Goal: Task Accomplishment & Management: Complete application form

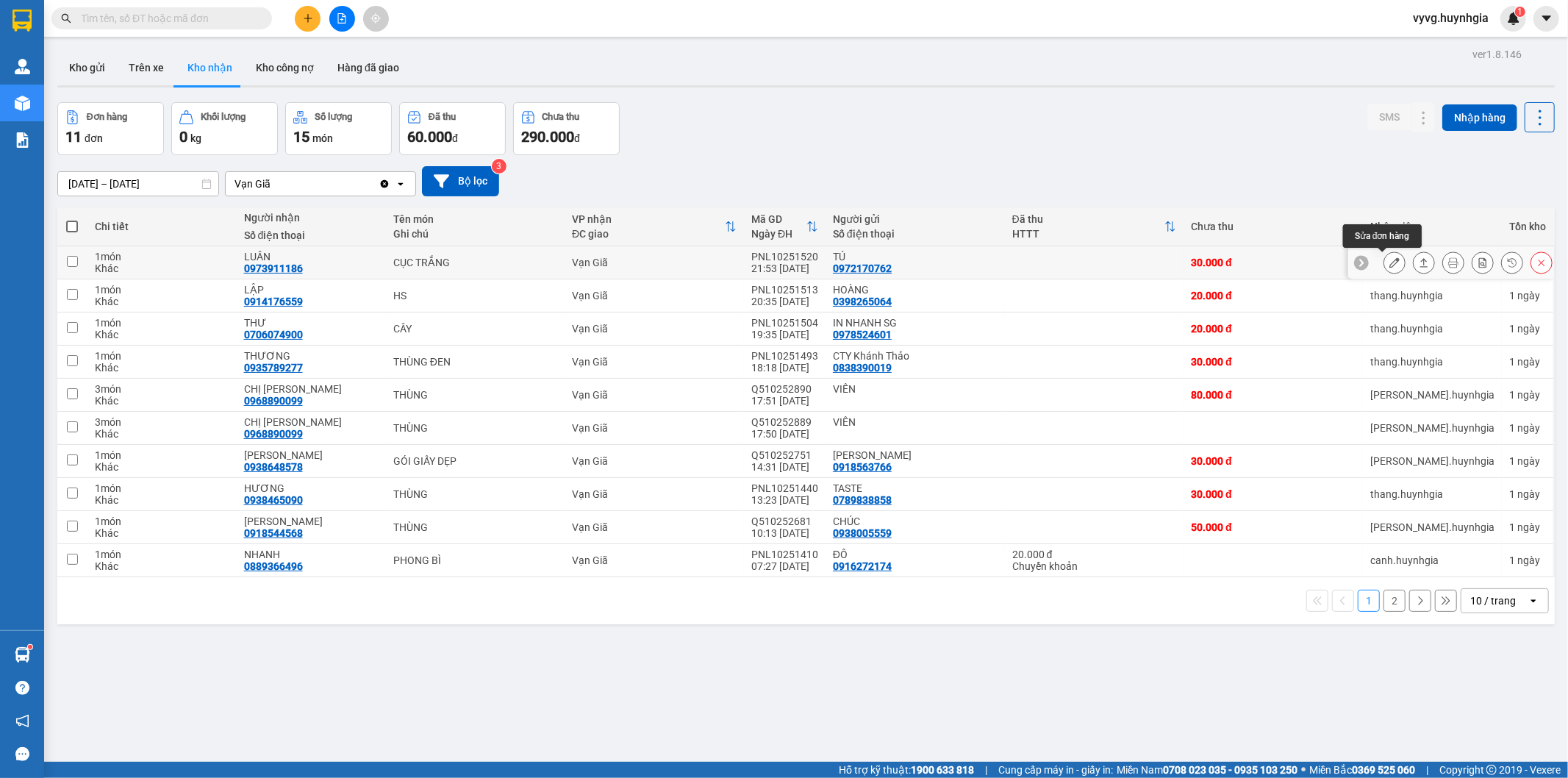
click at [1389, 260] on icon at bounding box center [1395, 263] width 10 height 10
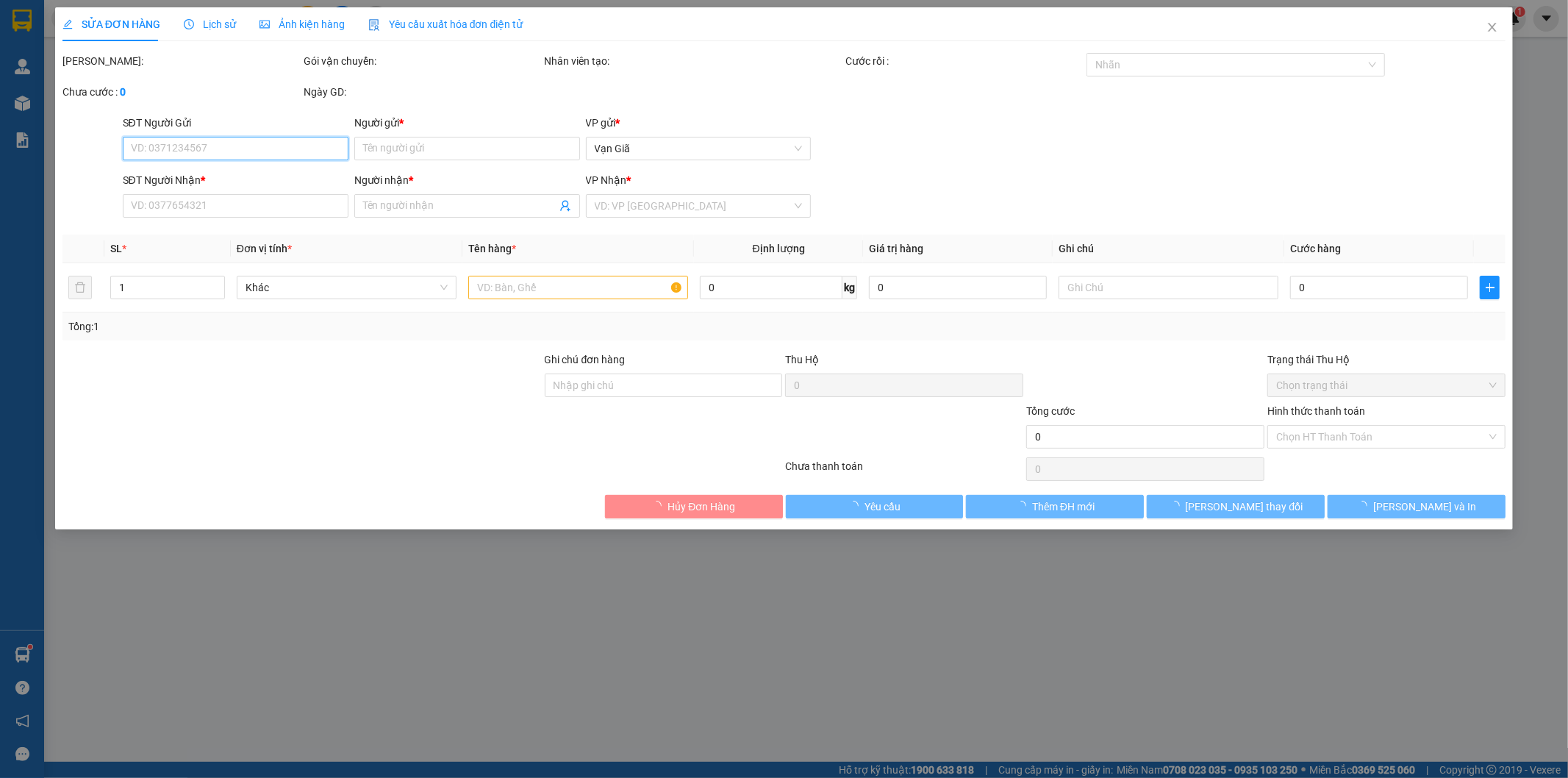
type input "0972170762"
type input "TÚ"
type input "0973911186"
type input "LUÂN"
type input "30.000"
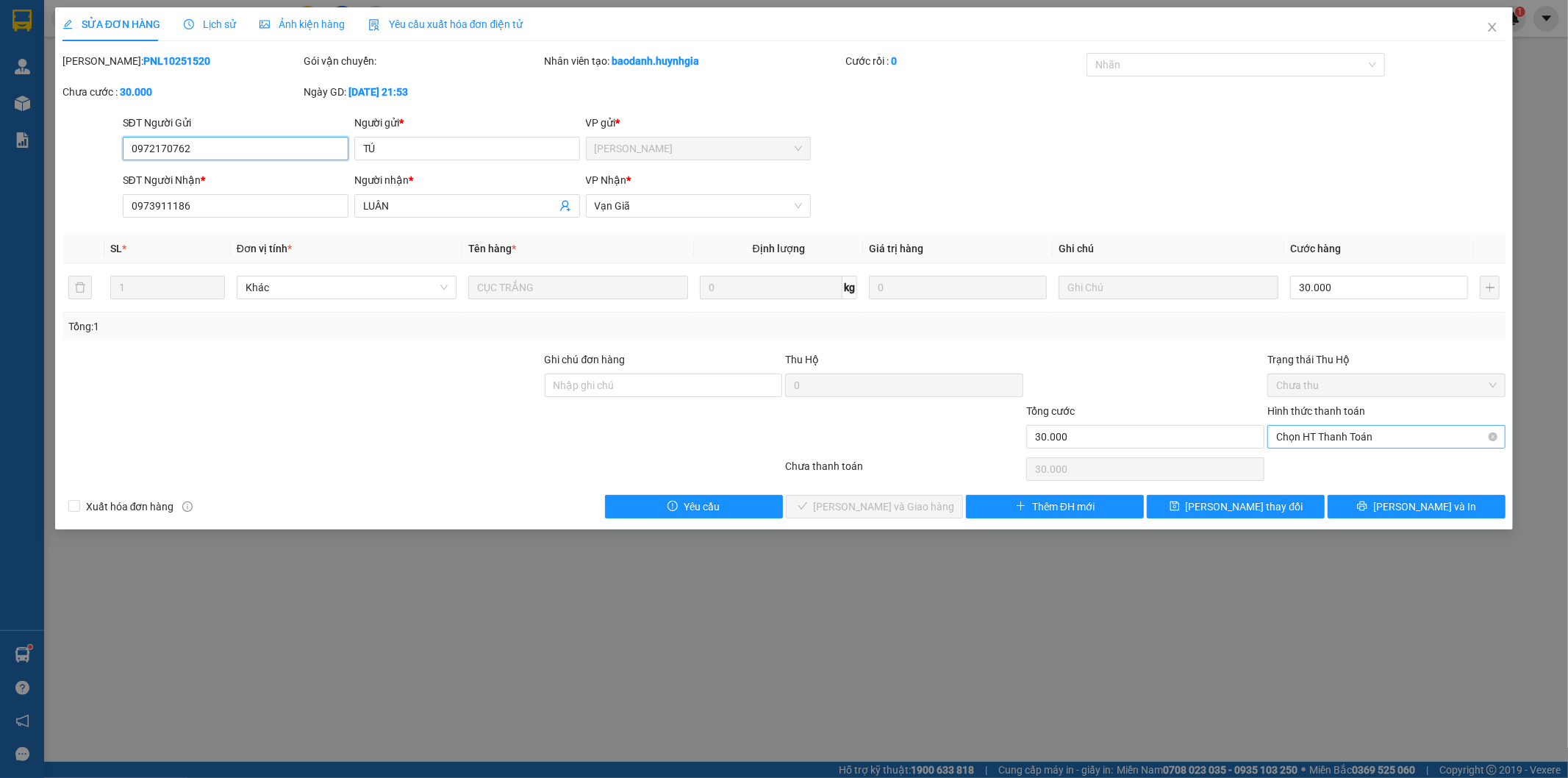
click at [1344, 429] on span "Chọn HT Thanh Toán" at bounding box center [1386, 437] width 221 height 22
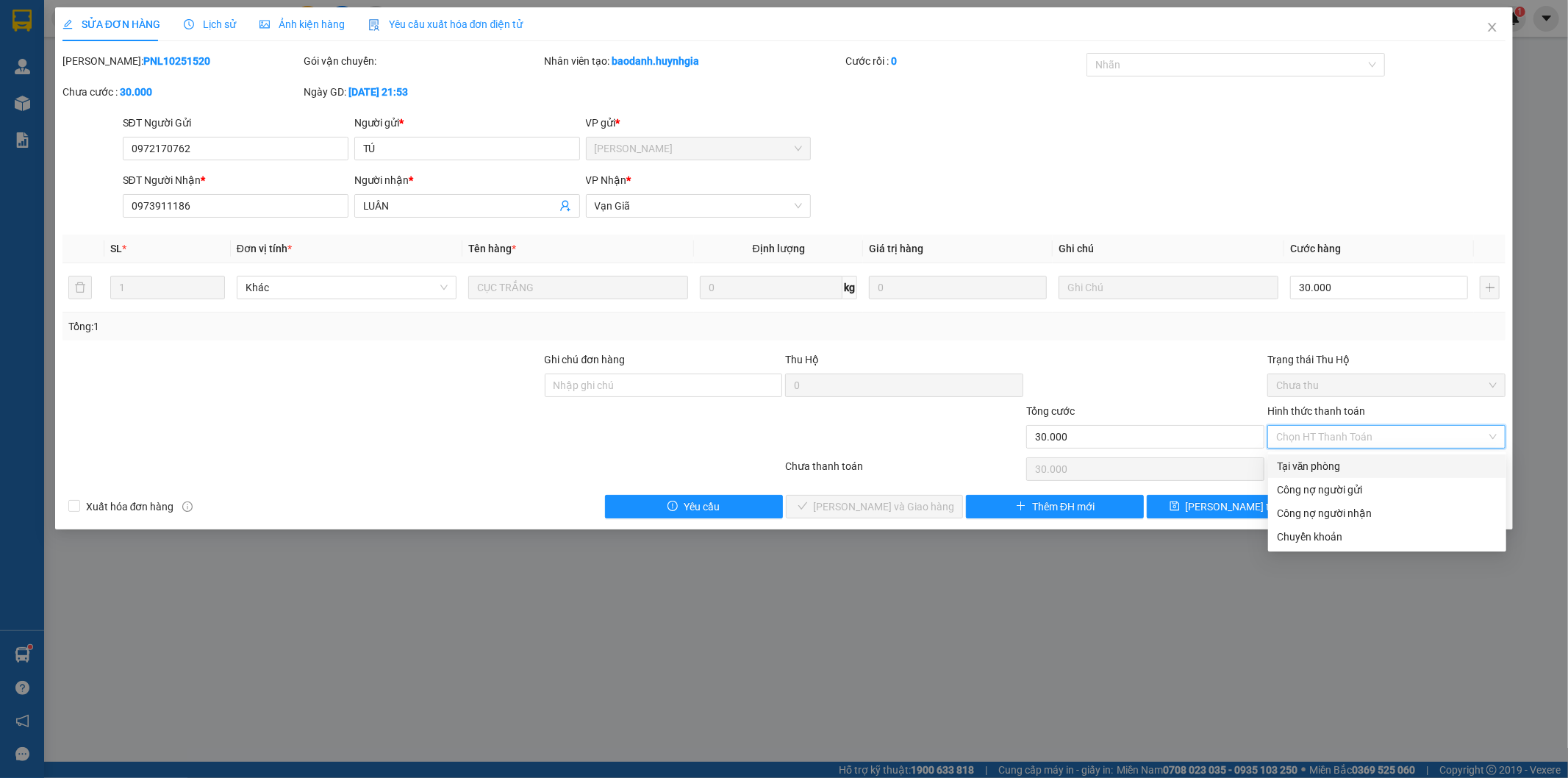
click at [1305, 459] on div "Tại văn phòng" at bounding box center [1387, 467] width 221 height 16
type input "0"
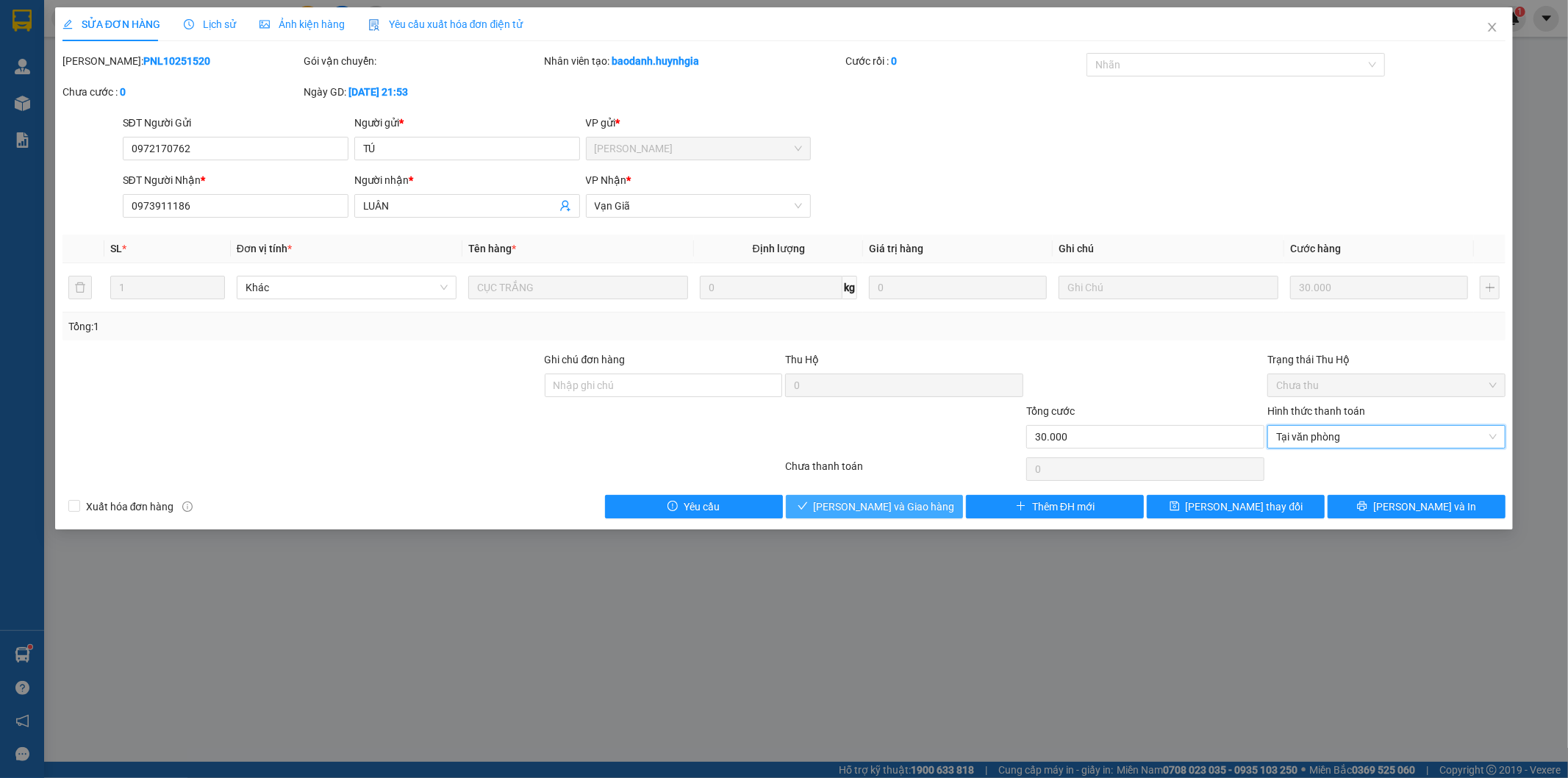
click at [847, 512] on span "[PERSON_NAME] và Giao hàng" at bounding box center [884, 507] width 141 height 16
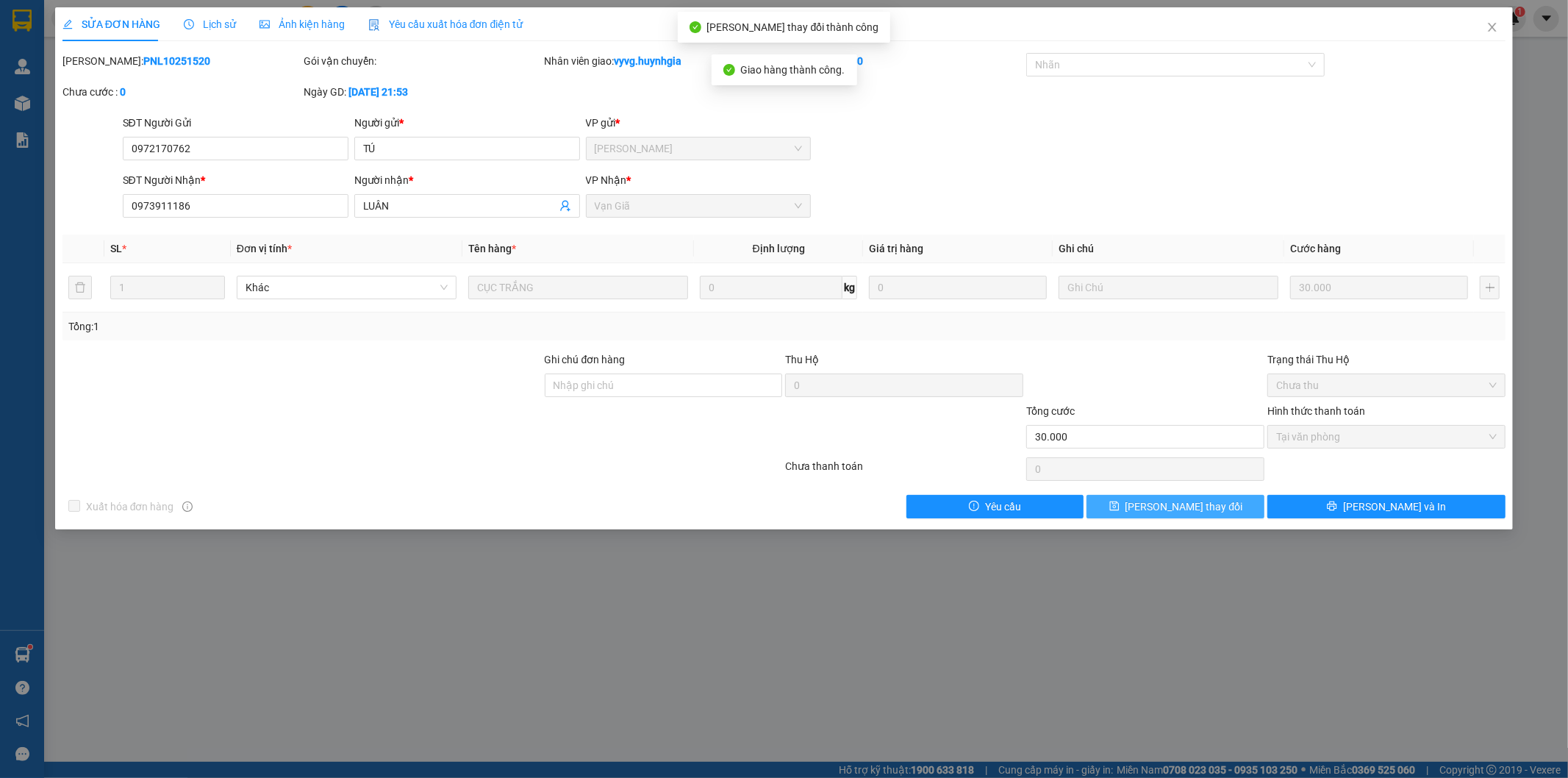
click at [1158, 509] on span "[PERSON_NAME] thay đổi" at bounding box center [1184, 507] width 117 height 16
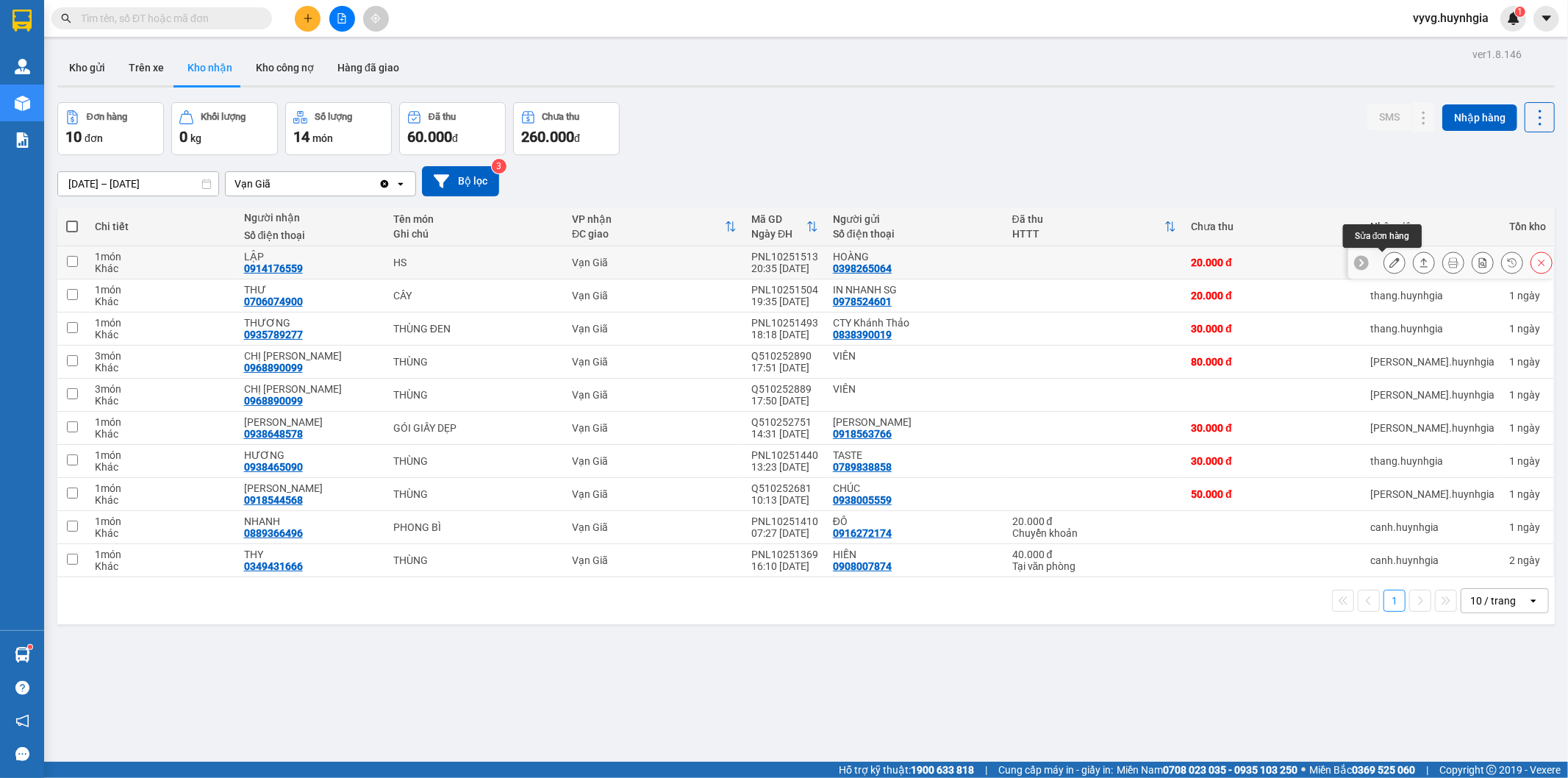
click at [1389, 265] on icon at bounding box center [1395, 263] width 10 height 10
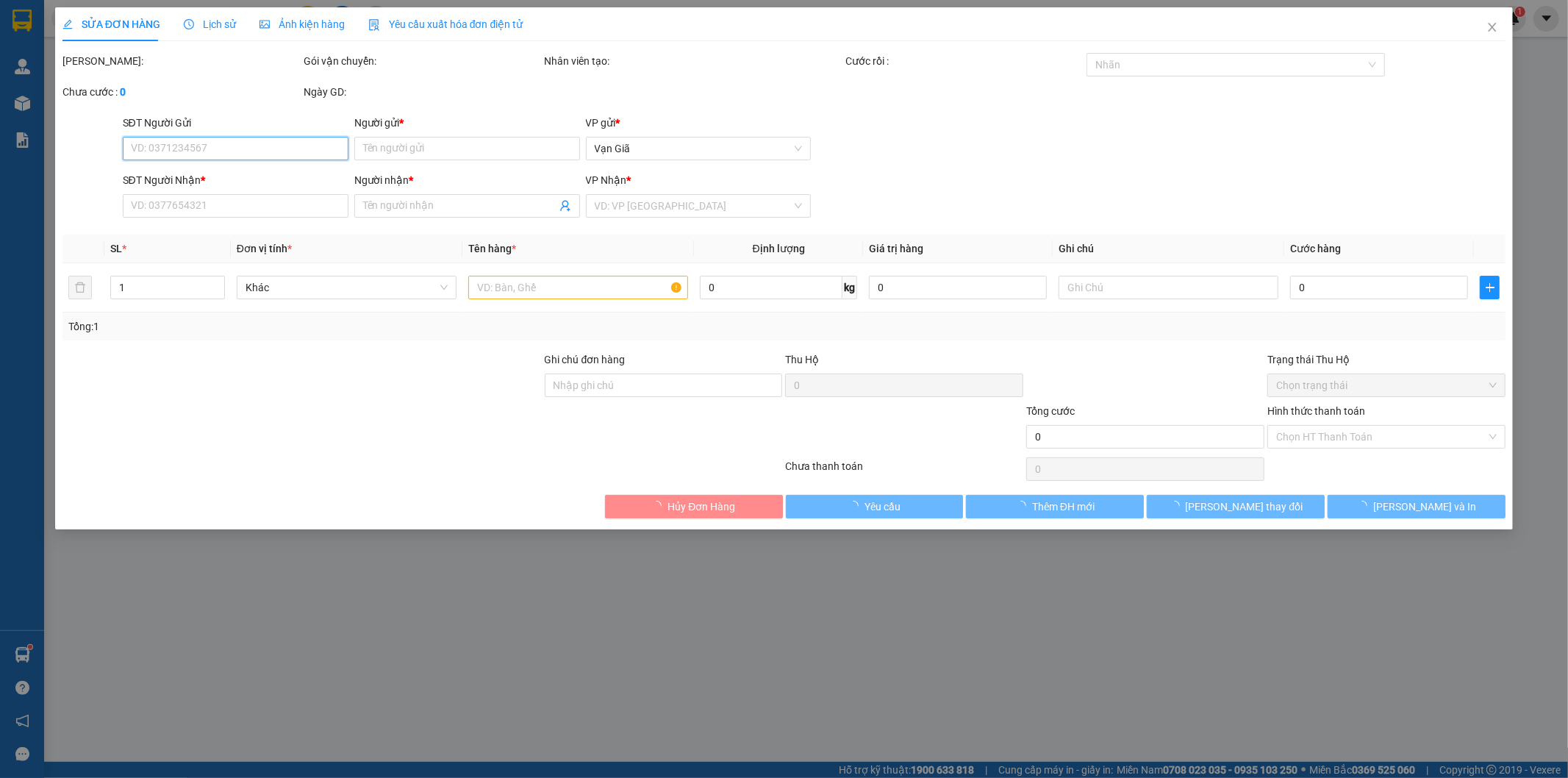
type input "0398265064"
type input "HOÀNG"
type input "0914176559"
type input "LẬP"
type input "20.000"
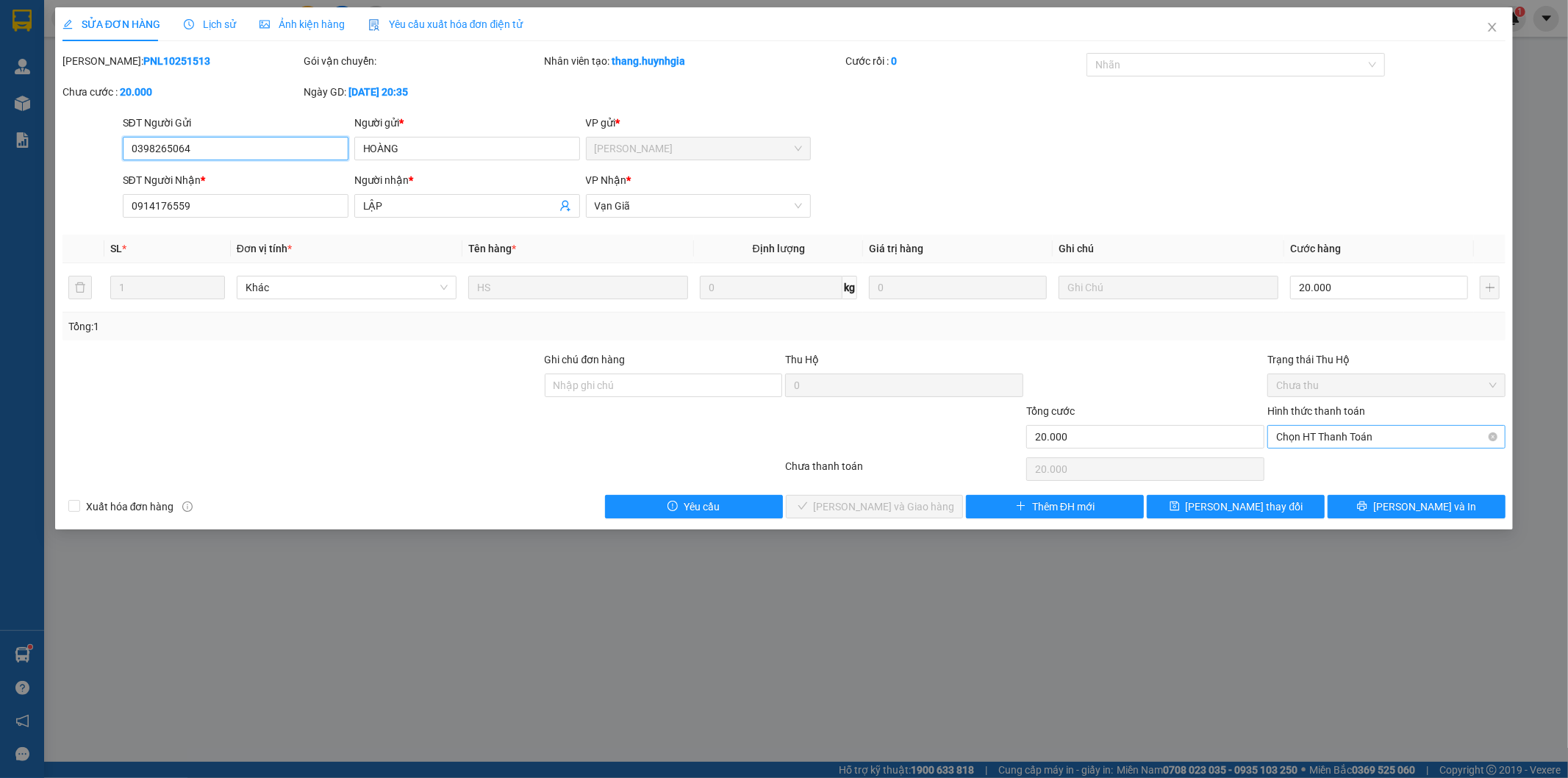
click at [1343, 440] on span "Chọn HT Thanh Toán" at bounding box center [1386, 437] width 221 height 22
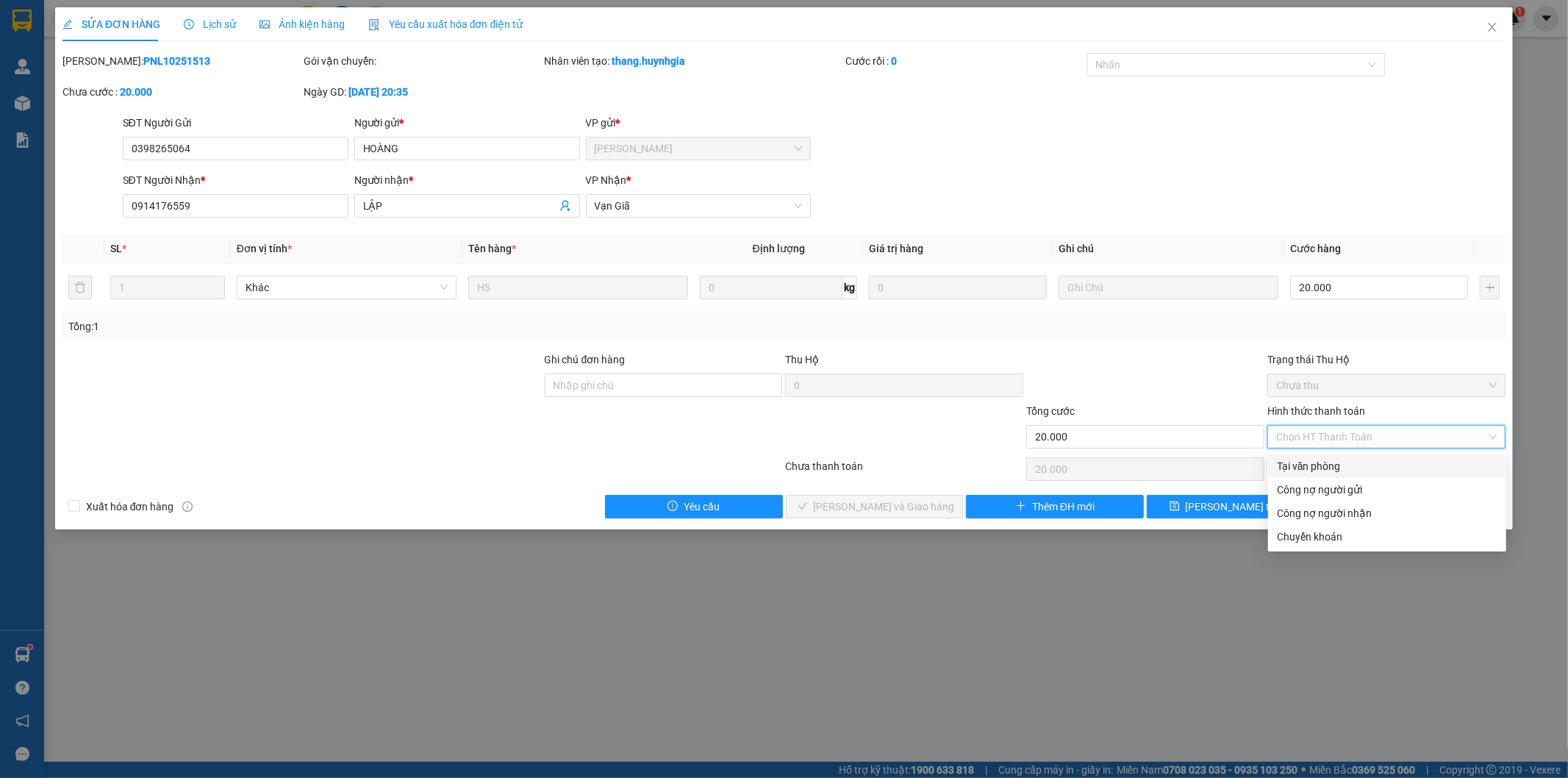
click at [1329, 466] on div "Tại văn phòng" at bounding box center [1387, 467] width 221 height 16
type input "0"
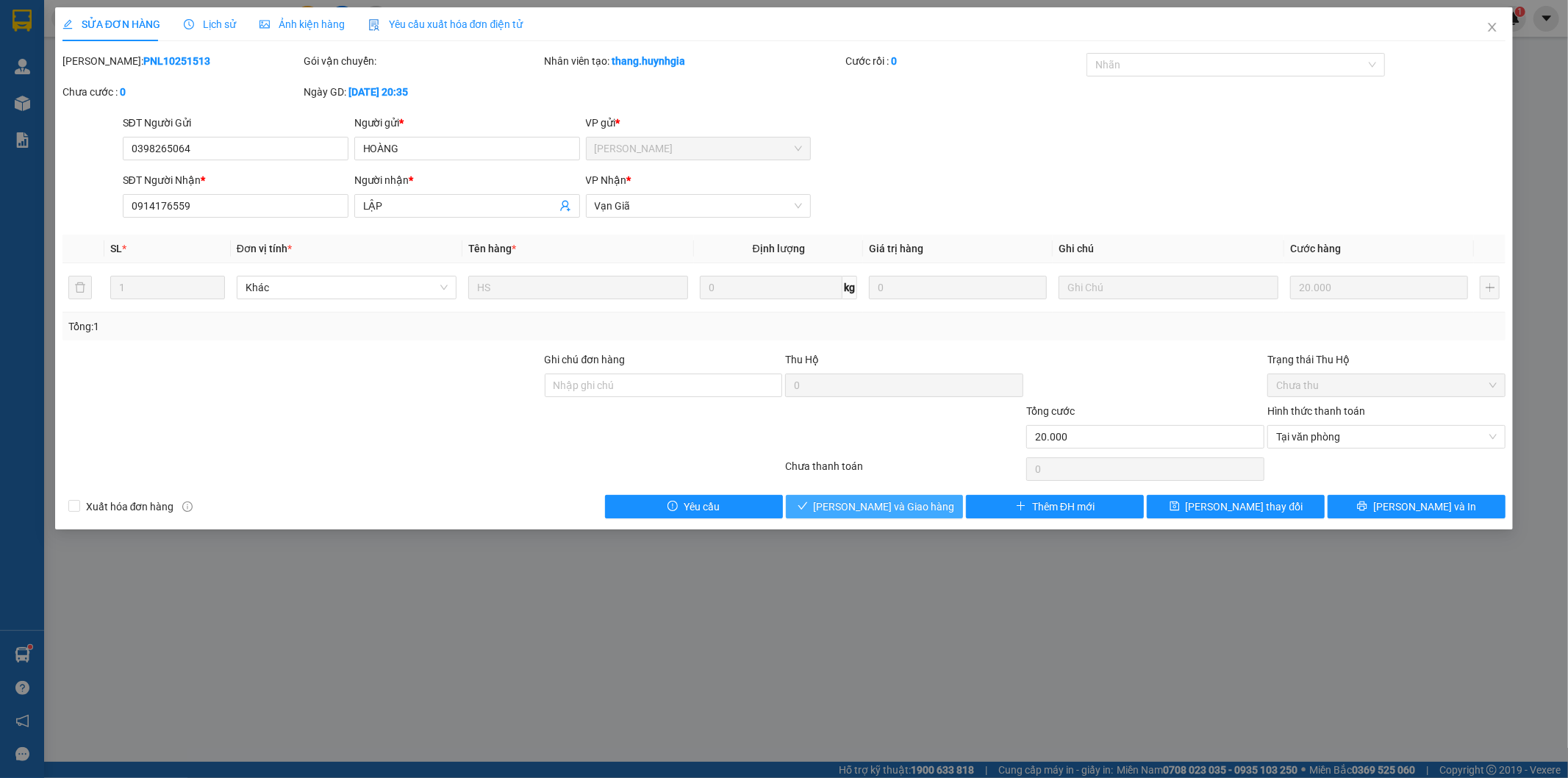
click at [923, 506] on button "[PERSON_NAME] và Giao hàng" at bounding box center [874, 507] width 178 height 24
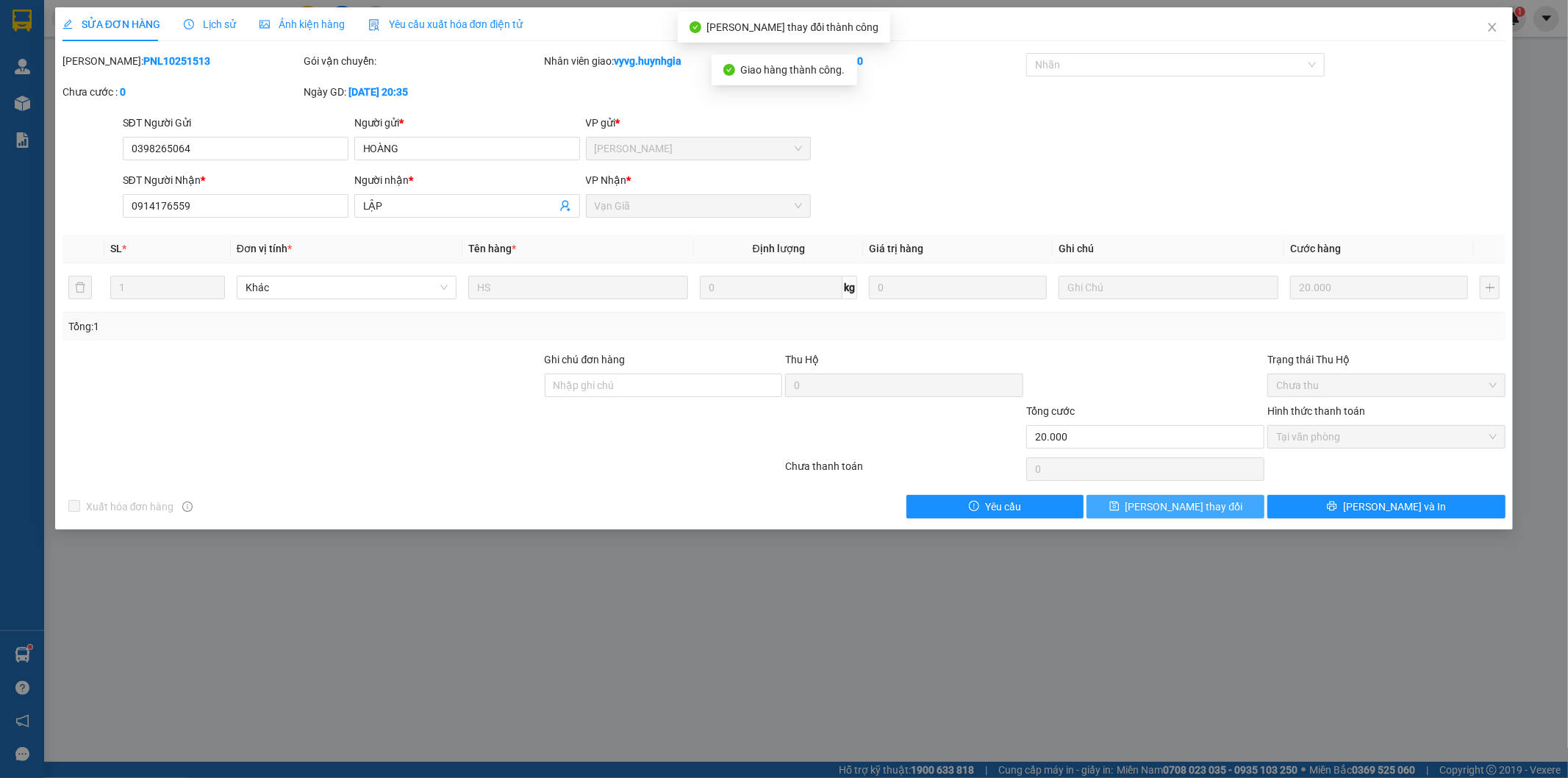
click at [1119, 509] on icon "save" at bounding box center [1114, 506] width 10 height 10
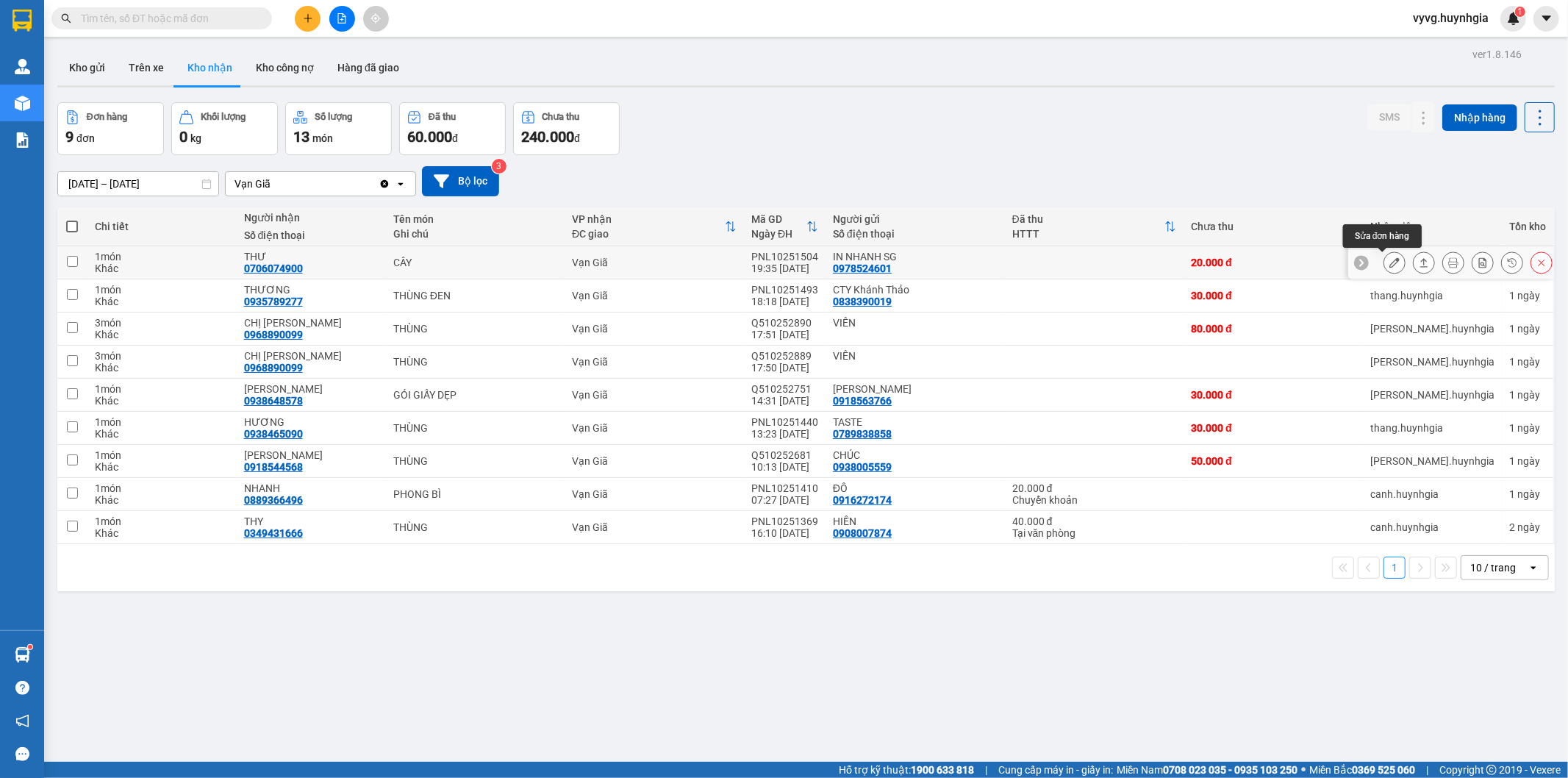
click at [1384, 256] on button at bounding box center [1395, 263] width 21 height 26
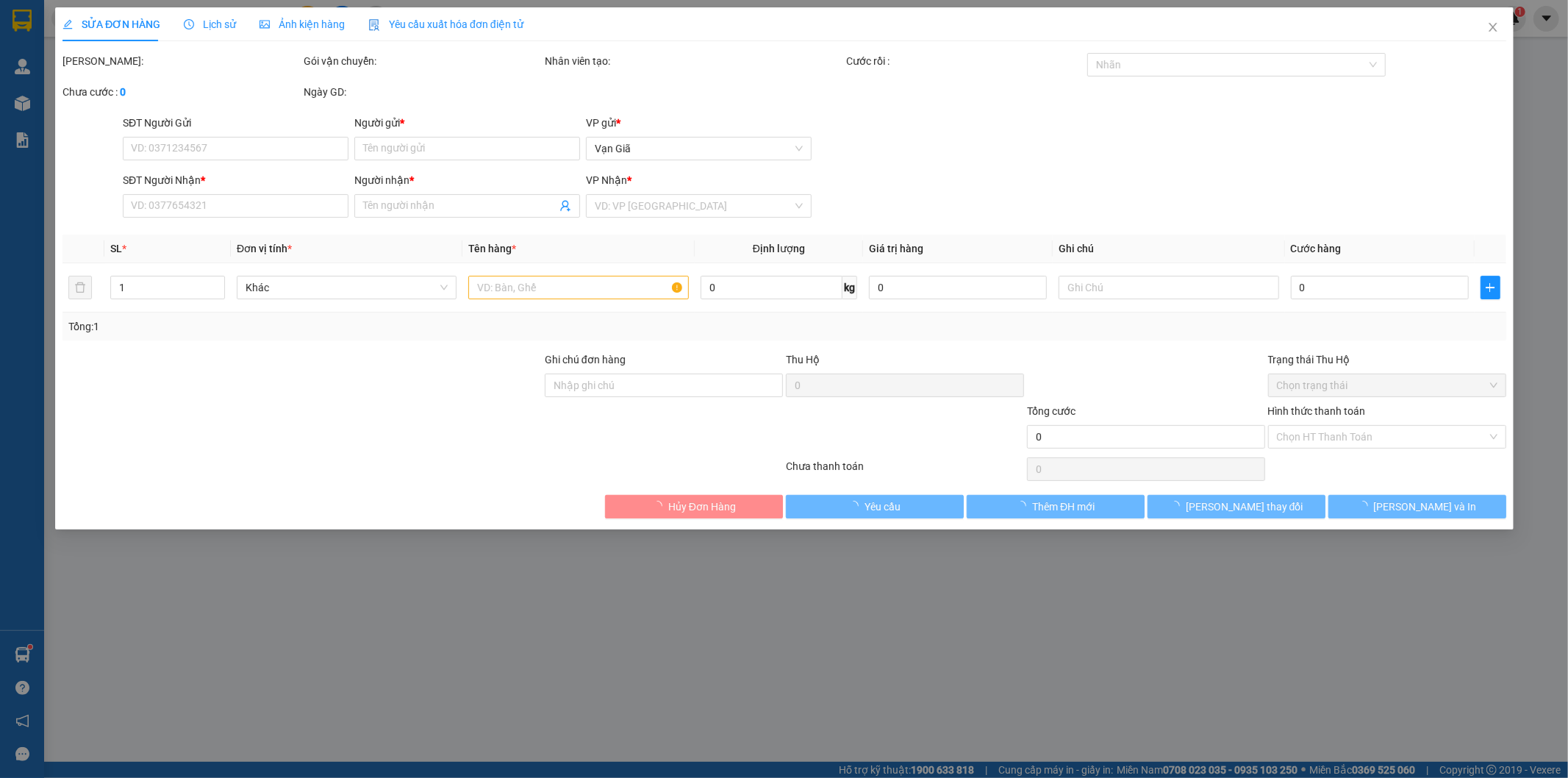
type input "0978524601"
type input "IN NHANH SG"
type input "0706074900"
type input "THƯ"
type input "20.000"
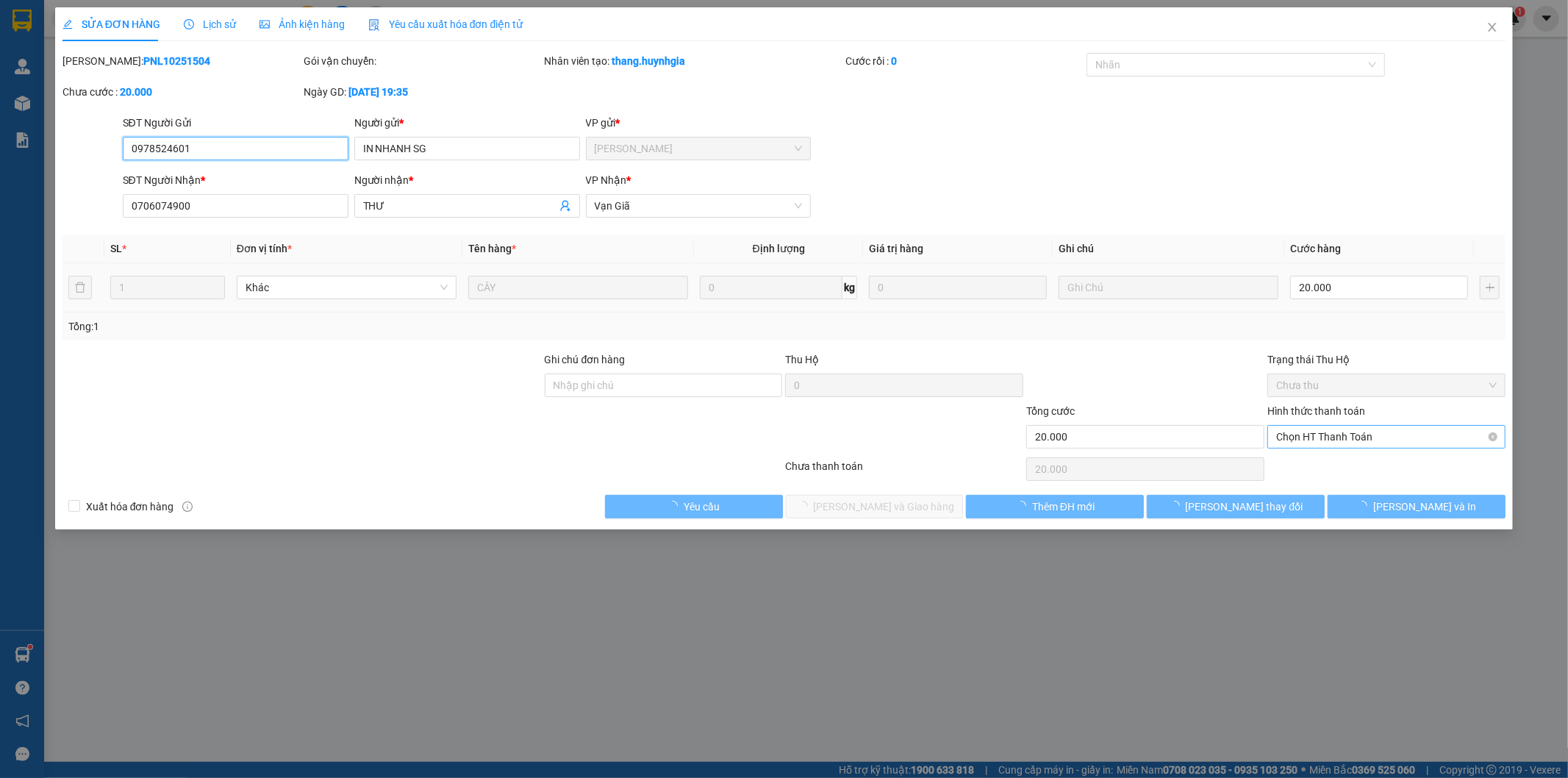
click at [1332, 438] on span "Chọn HT Thanh Toán" at bounding box center [1386, 437] width 221 height 22
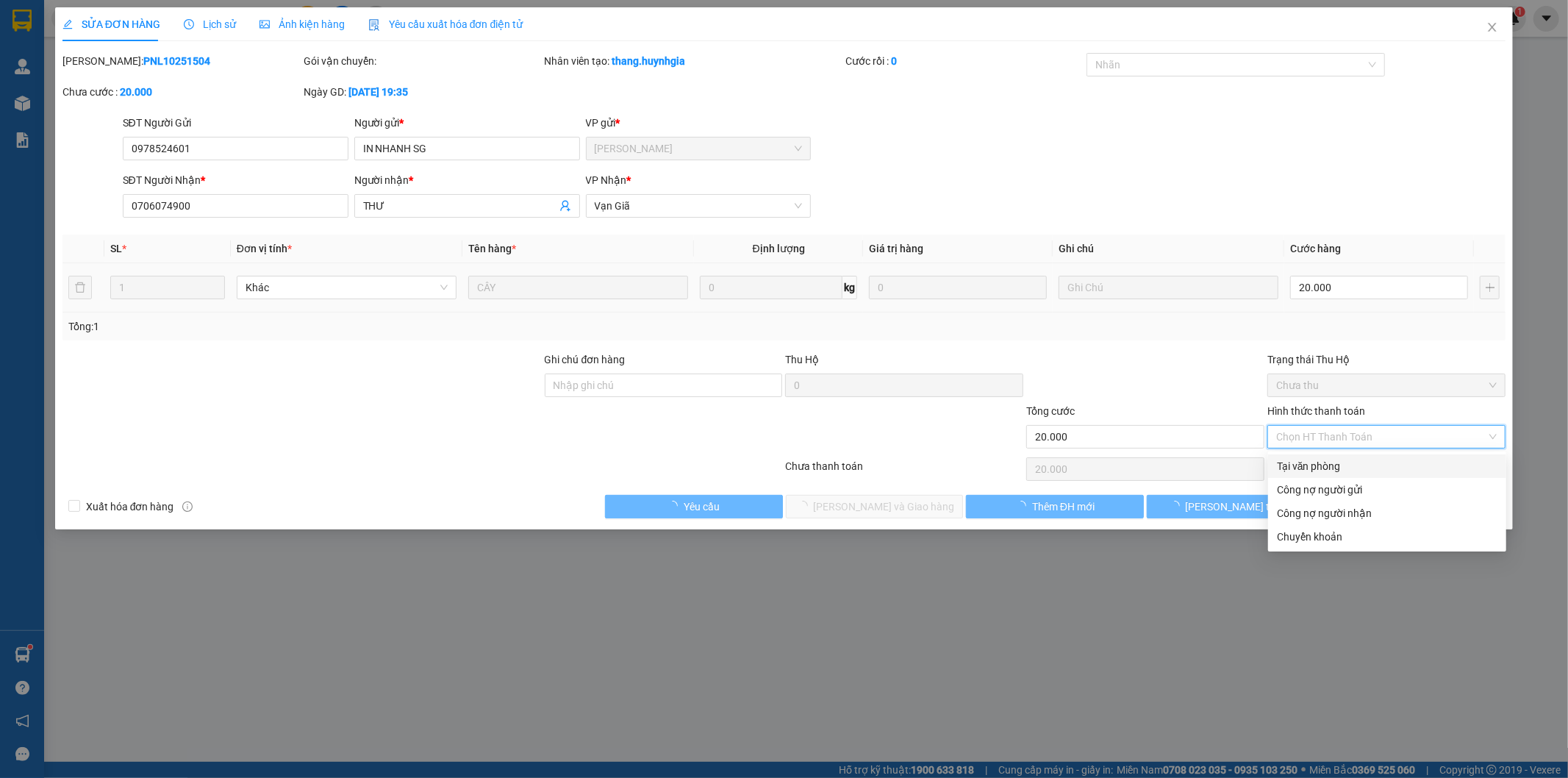
click at [1323, 455] on div "Tại văn phòng" at bounding box center [1387, 467] width 238 height 24
type input "0"
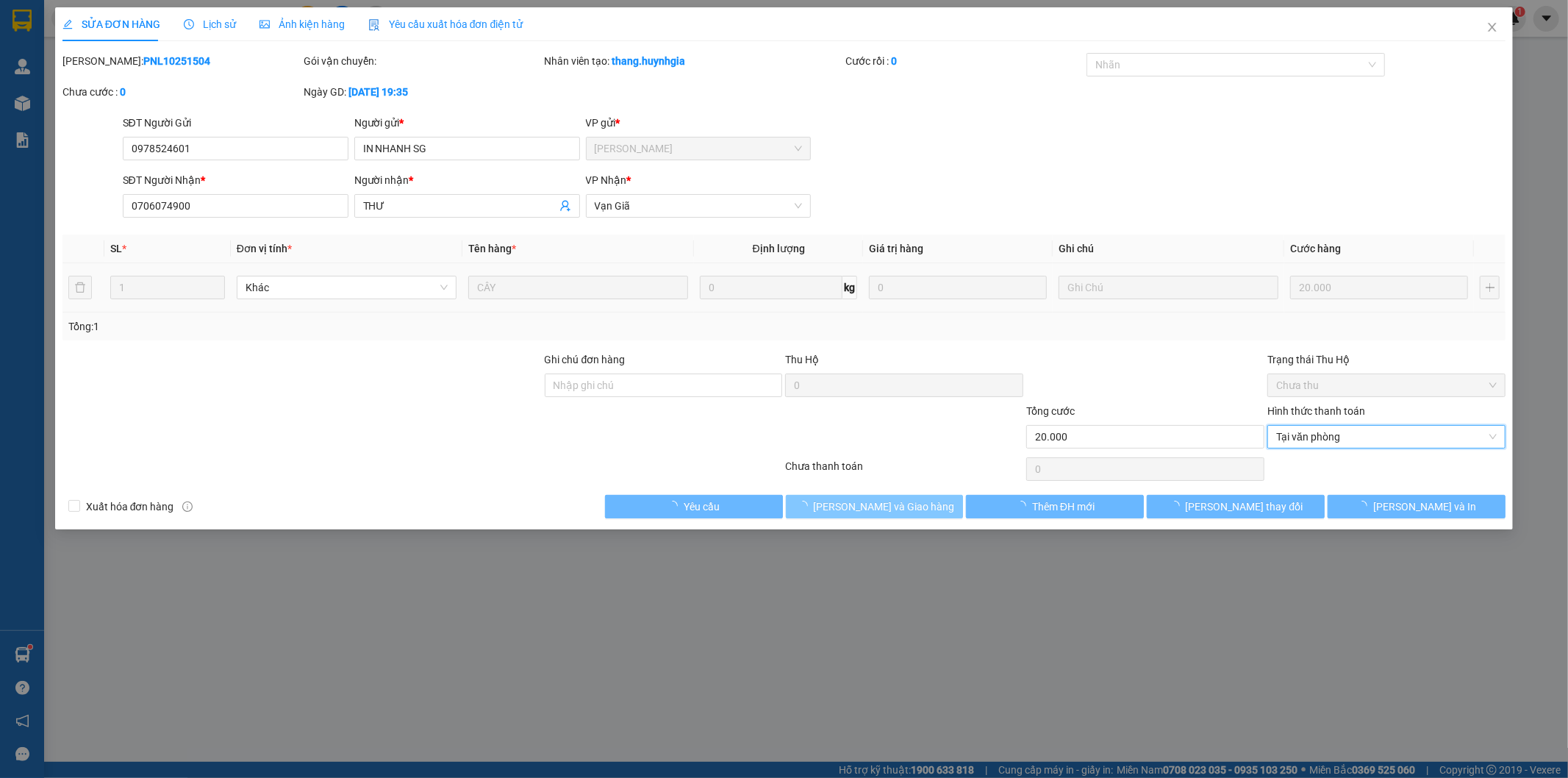
click at [915, 503] on span "[PERSON_NAME] và Giao hàng" at bounding box center [884, 507] width 141 height 16
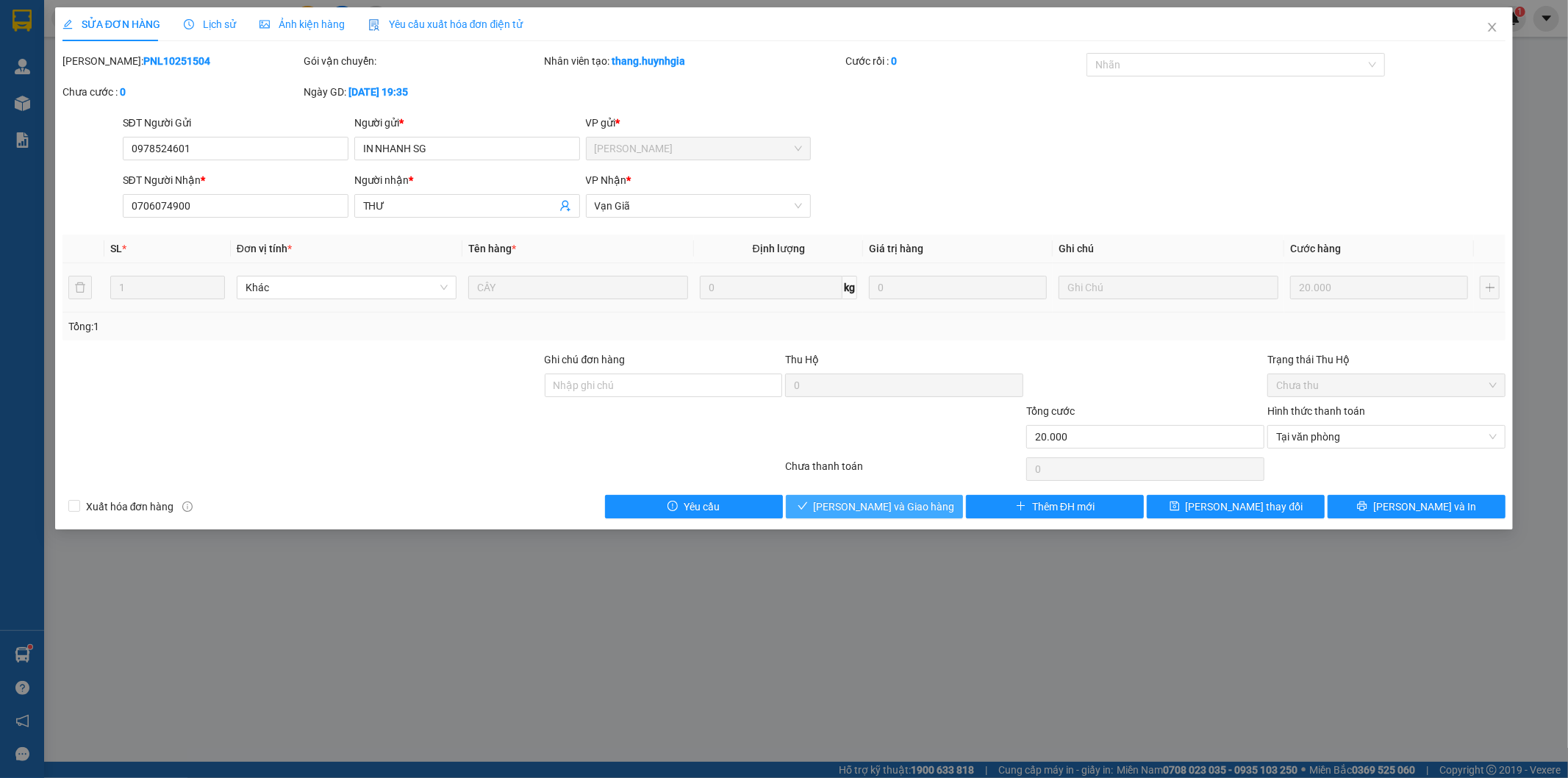
click at [911, 503] on span "[PERSON_NAME] và Giao hàng" at bounding box center [884, 507] width 141 height 16
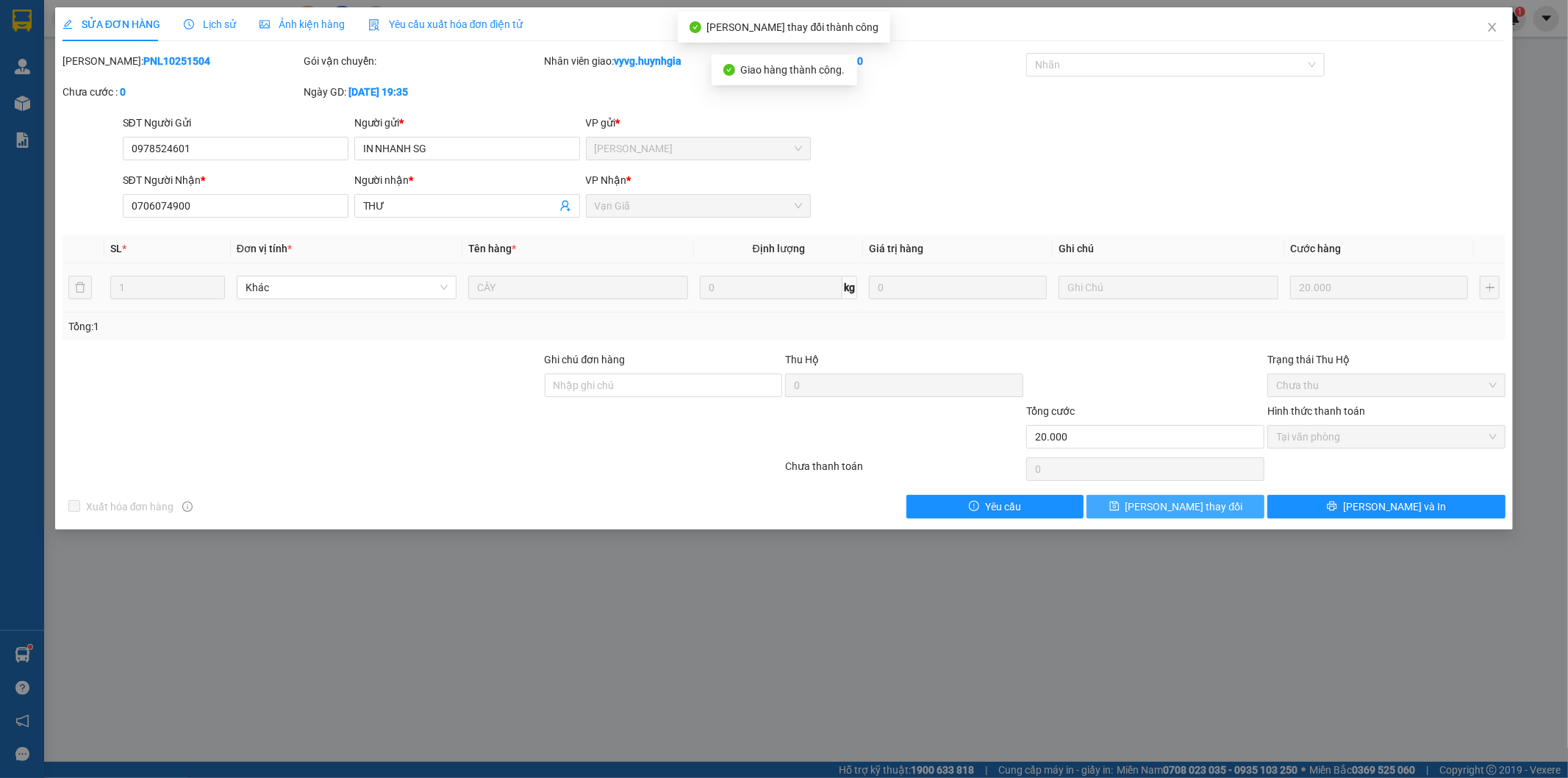
click at [1175, 514] on span "[PERSON_NAME] thay đổi" at bounding box center [1184, 507] width 117 height 16
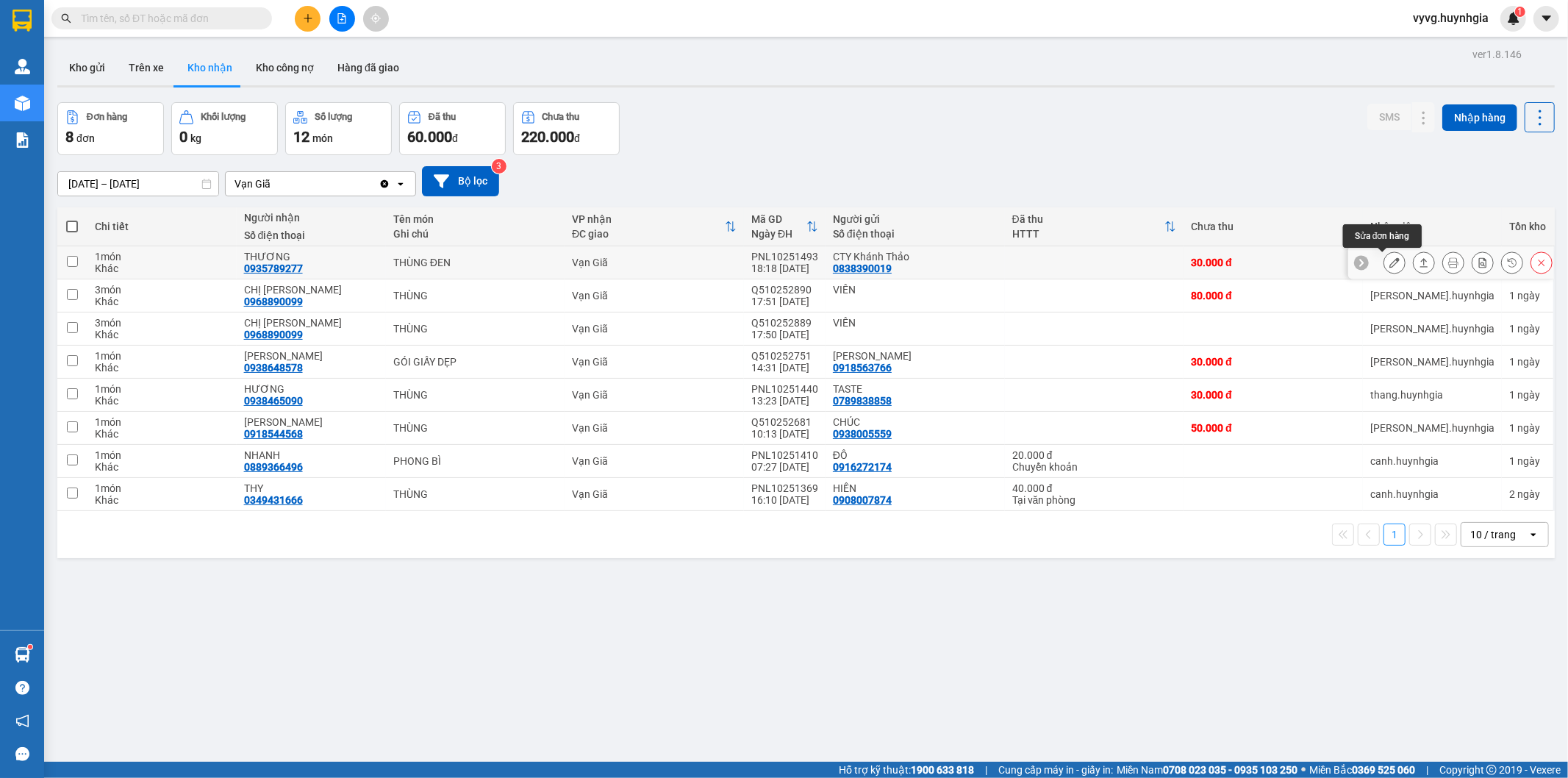
click at [1389, 260] on icon at bounding box center [1395, 263] width 10 height 10
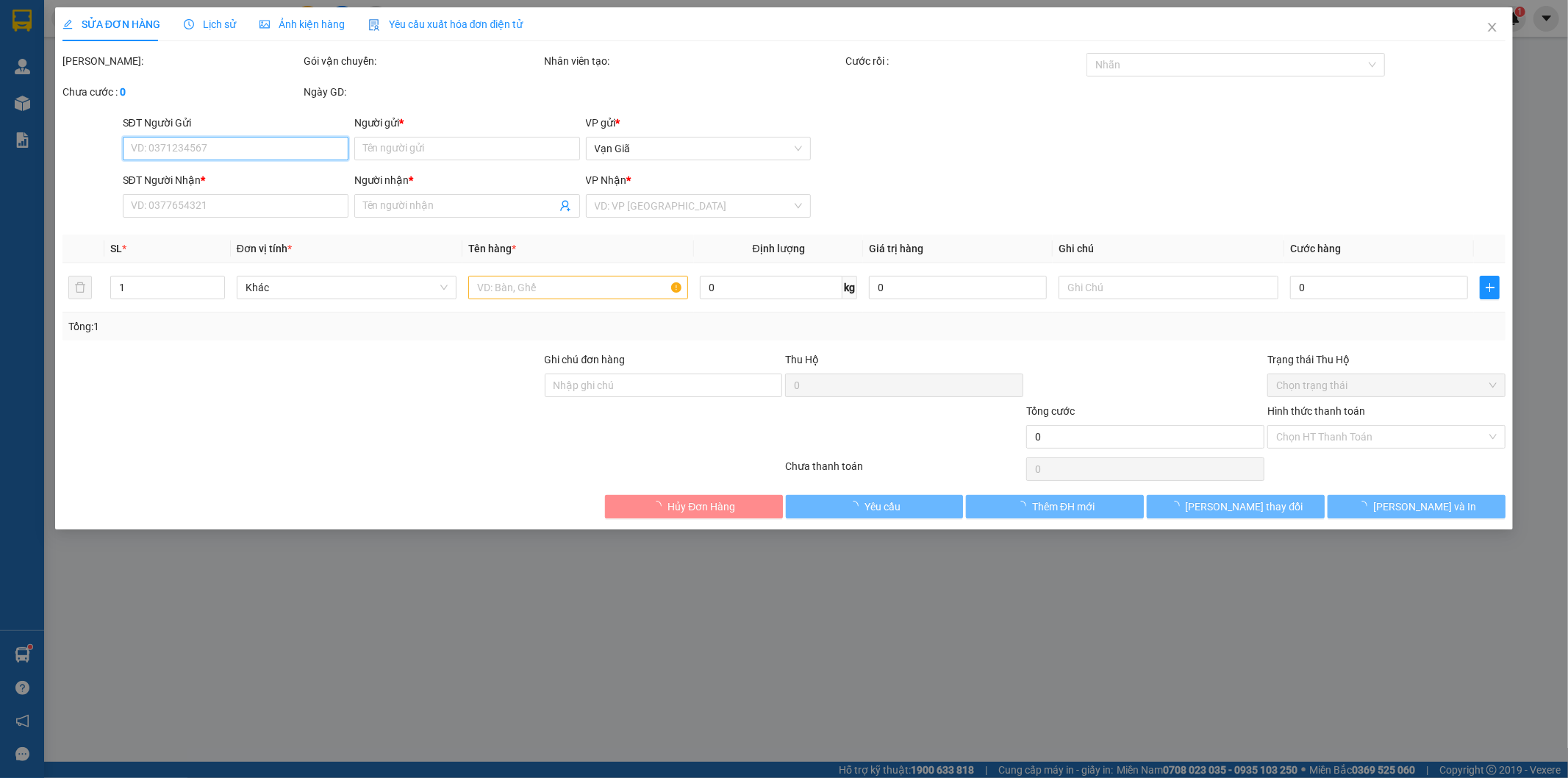
type input "0838390019"
type input "CTY Khánh Thảo"
type input "0935789277"
type input "THƯƠNG"
type input "30.000"
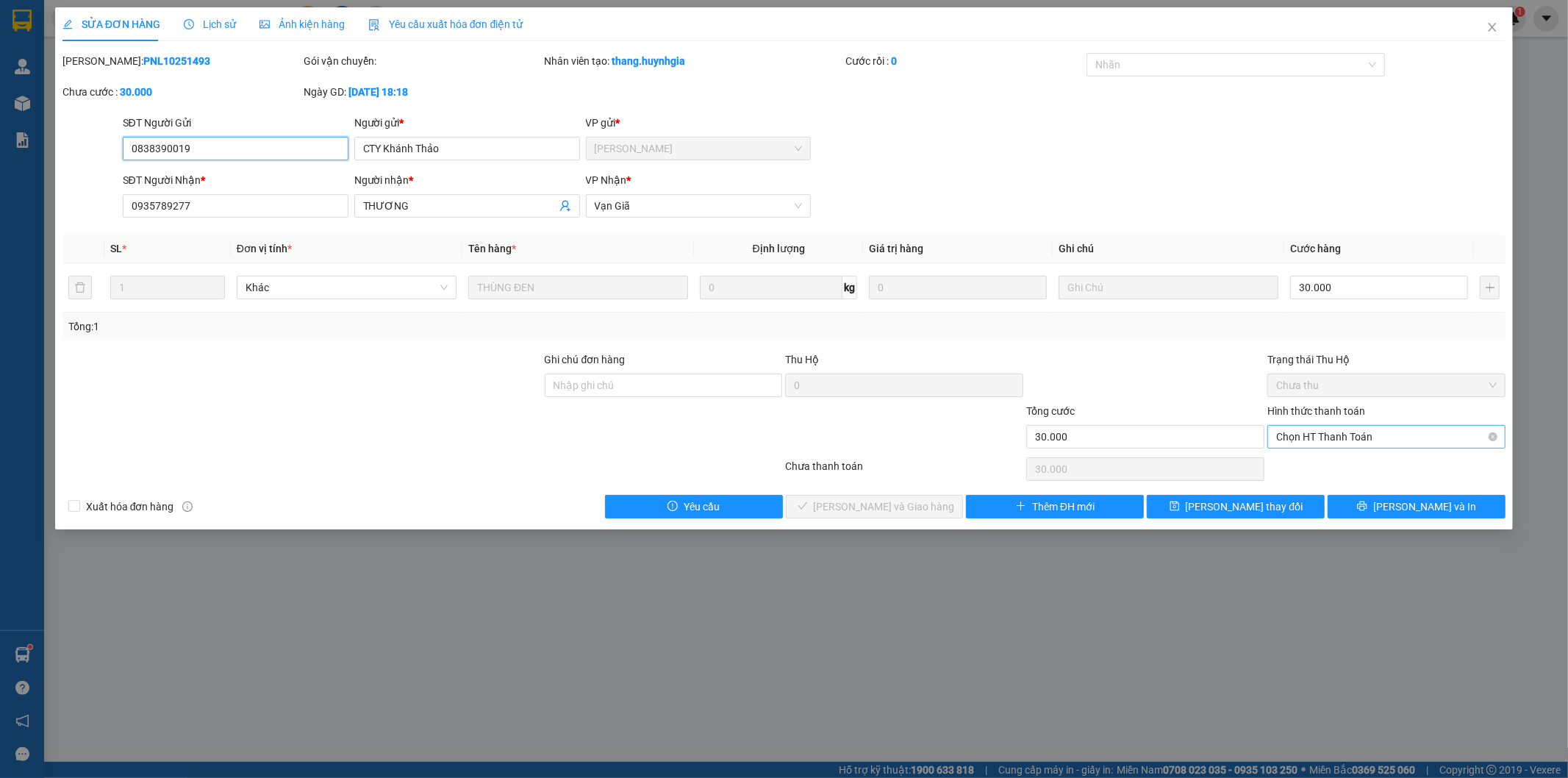
click at [1296, 438] on span "Chọn HT Thanh Toán" at bounding box center [1386, 437] width 221 height 22
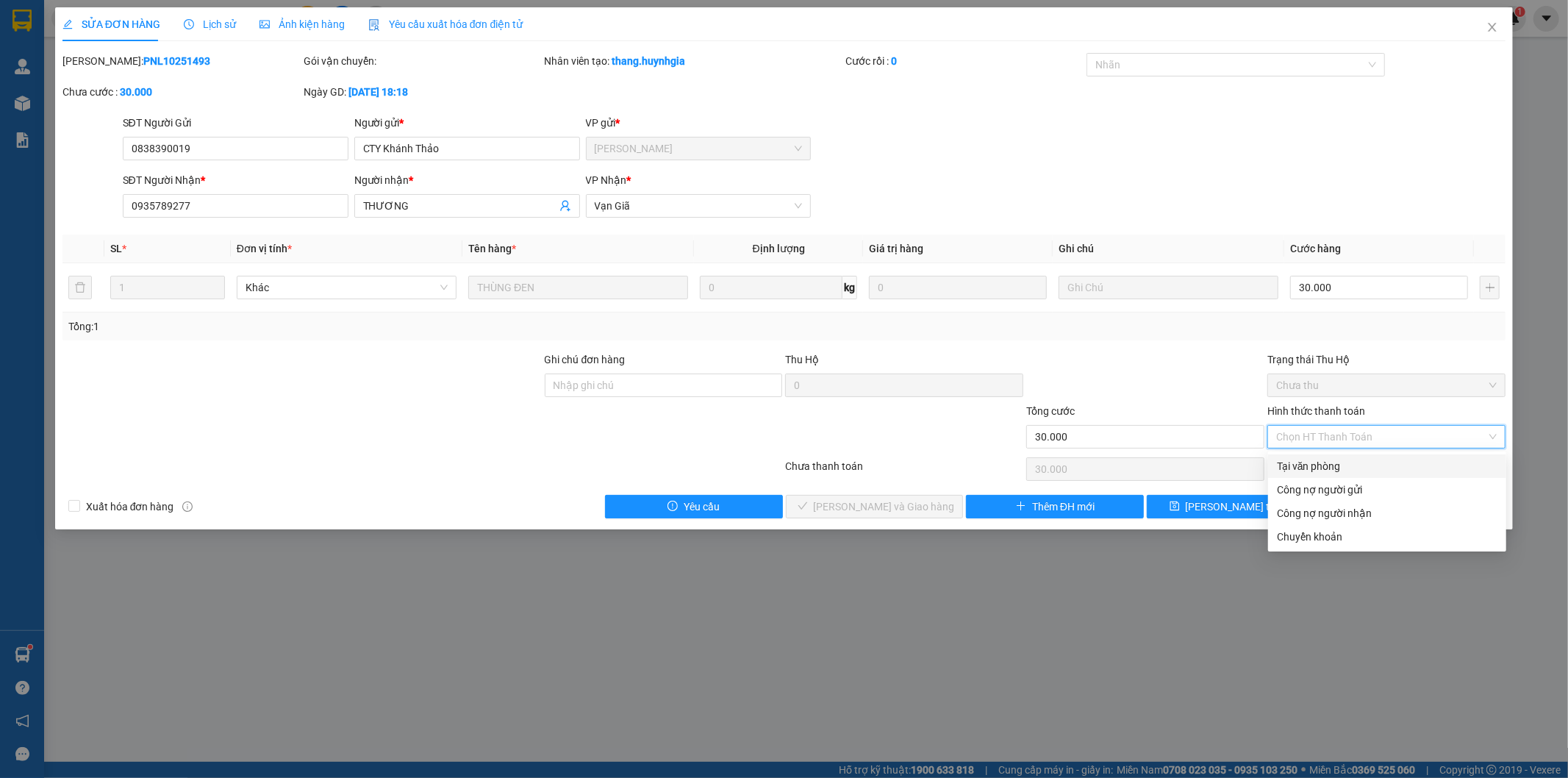
click at [1302, 465] on div "Tại văn phòng" at bounding box center [1387, 467] width 221 height 16
type input "0"
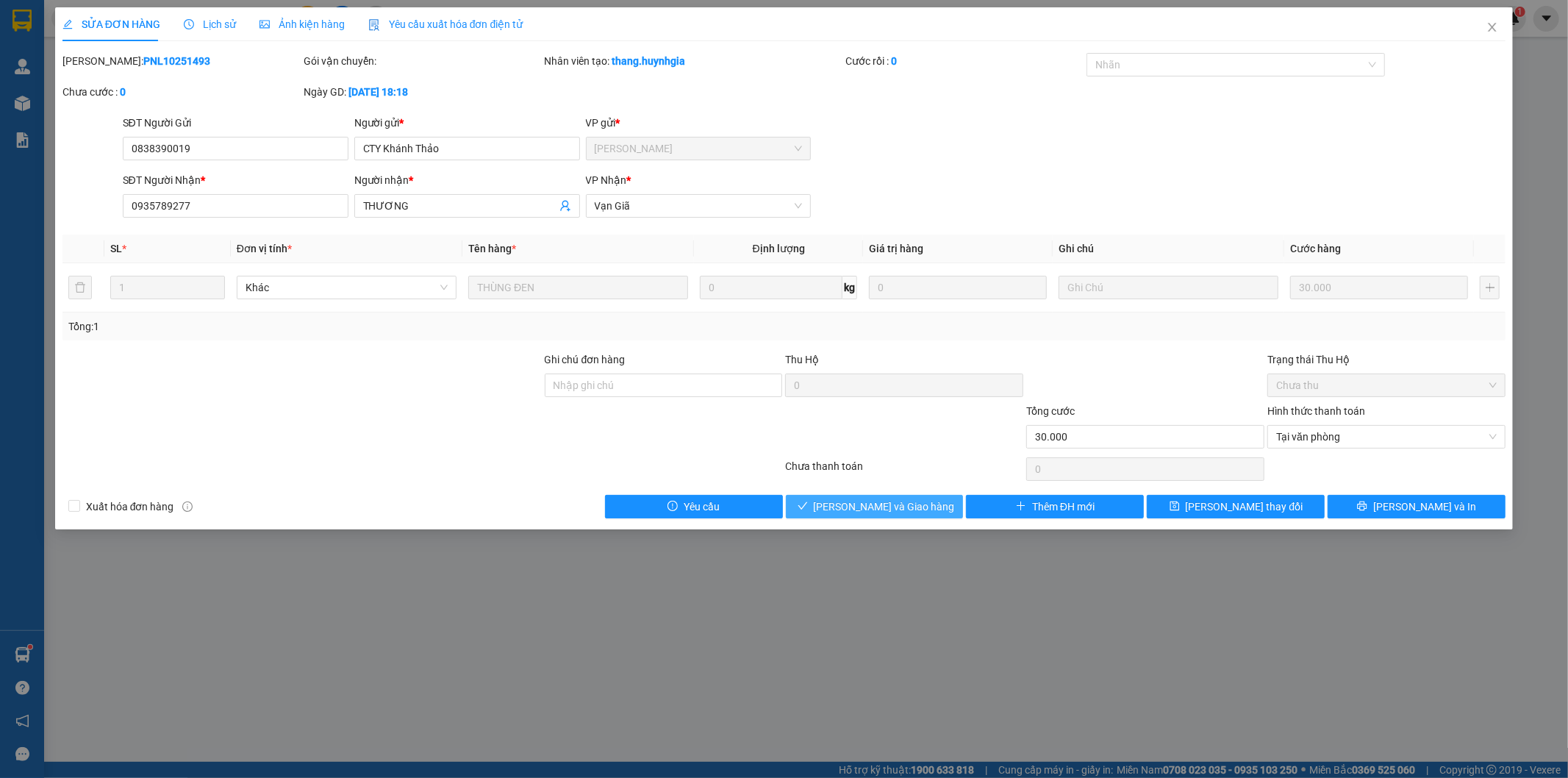
click at [928, 512] on button "[PERSON_NAME] và Giao hàng" at bounding box center [874, 507] width 178 height 24
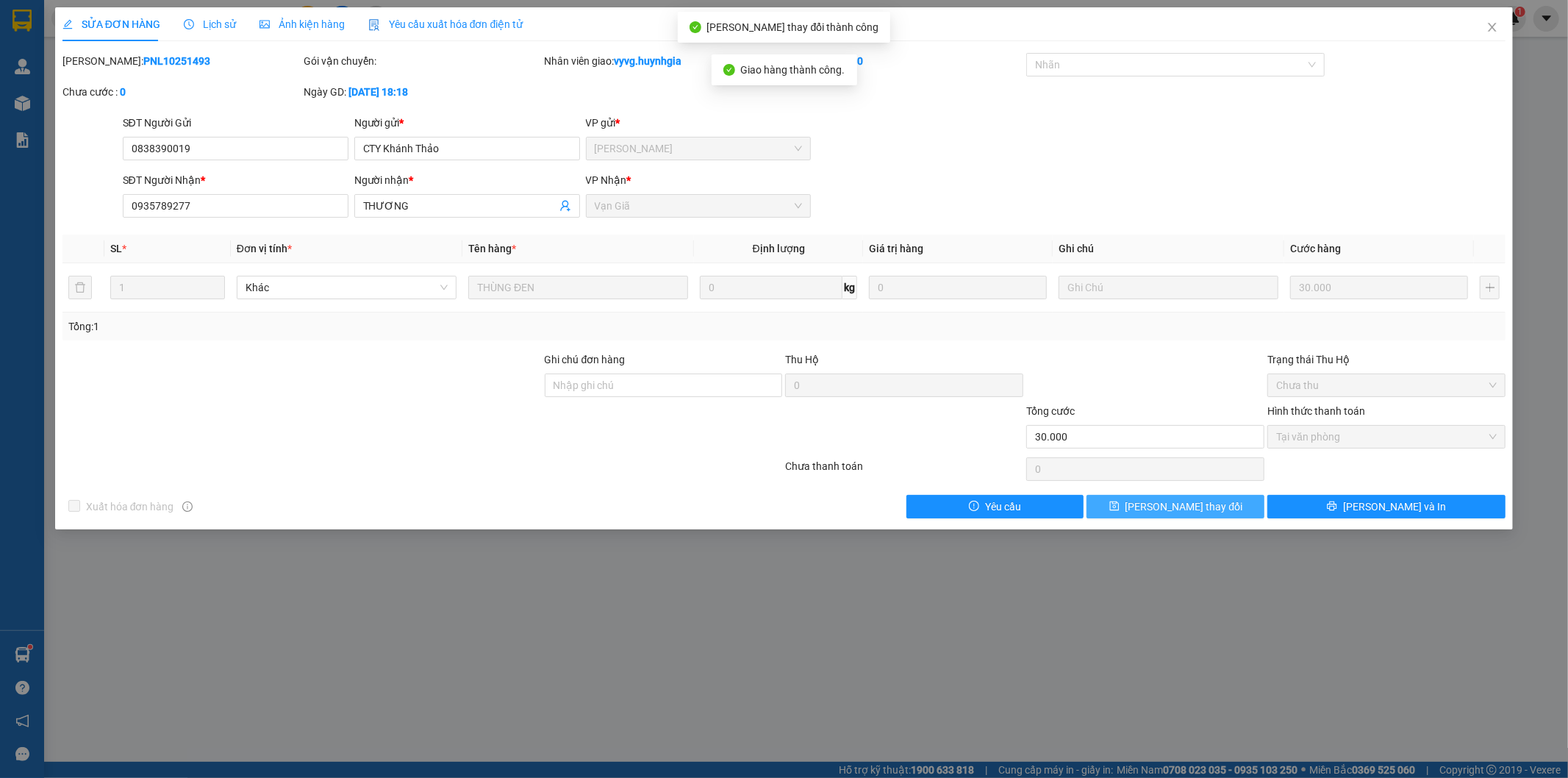
click at [1188, 512] on span "[PERSON_NAME] thay đổi" at bounding box center [1184, 507] width 117 height 16
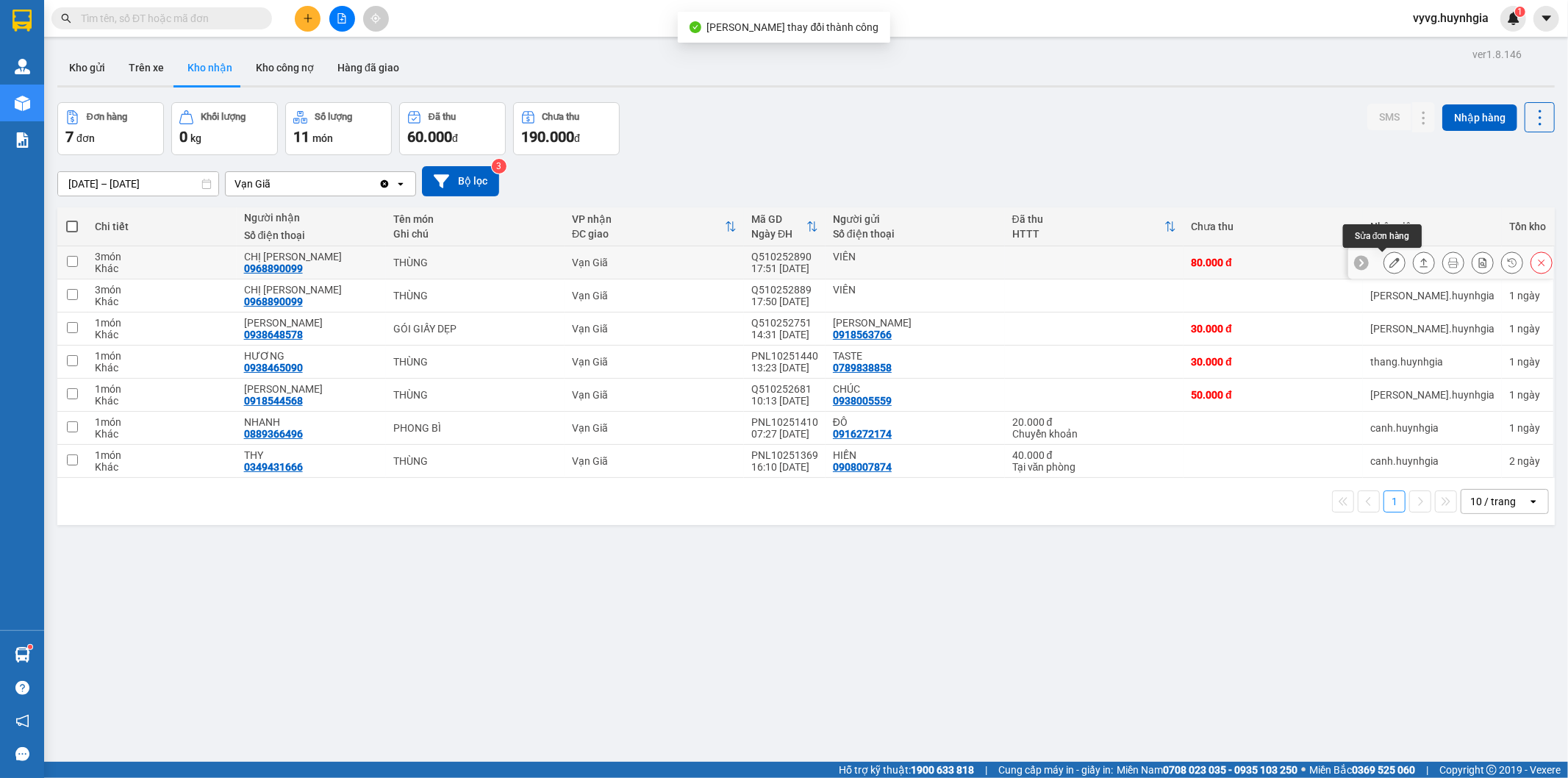
click at [1389, 260] on icon at bounding box center [1395, 263] width 10 height 10
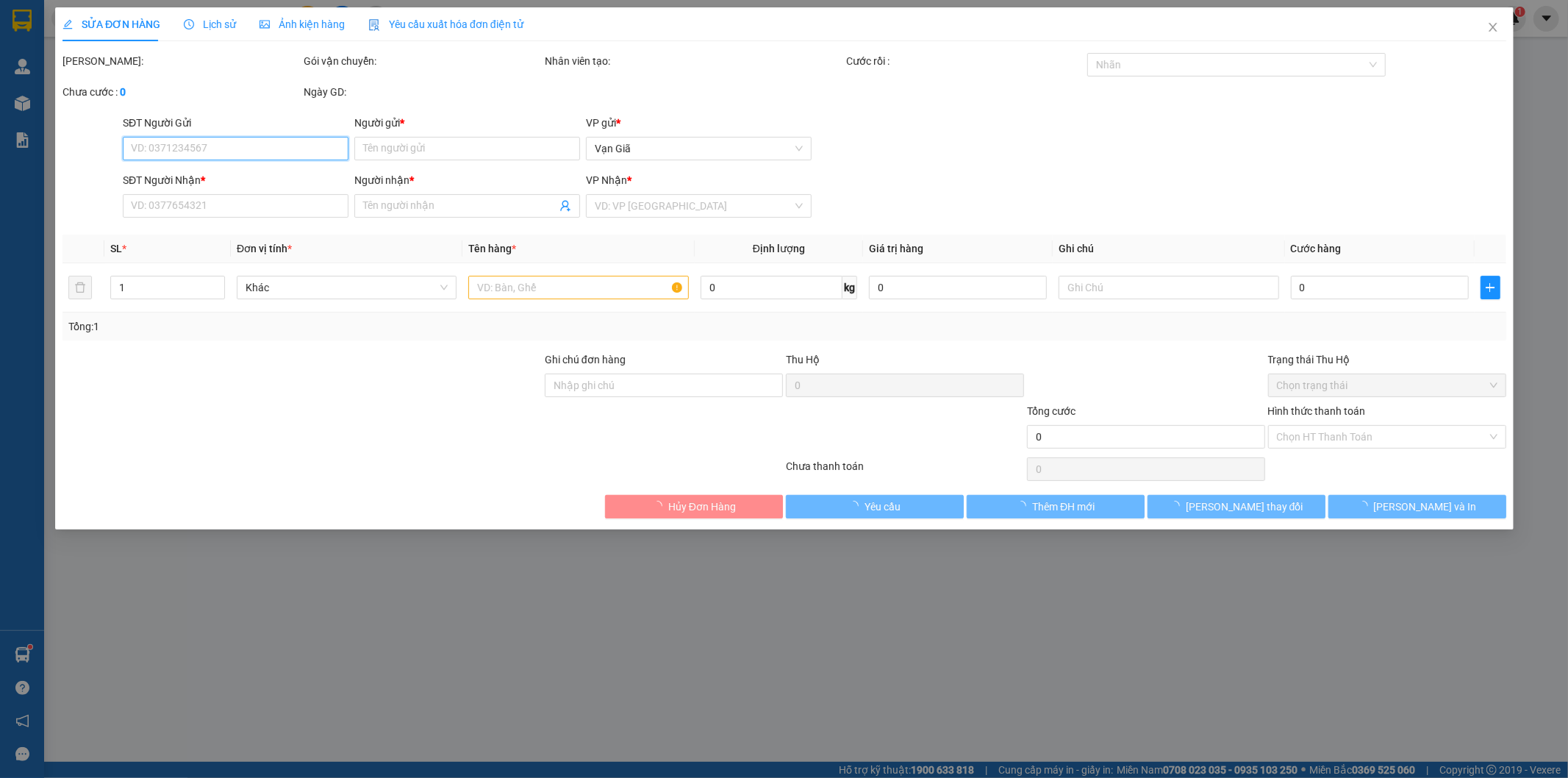
type input "VIÊN"
type input "0968890099"
type input "CHỊ [PERSON_NAME]"
type input "80.000"
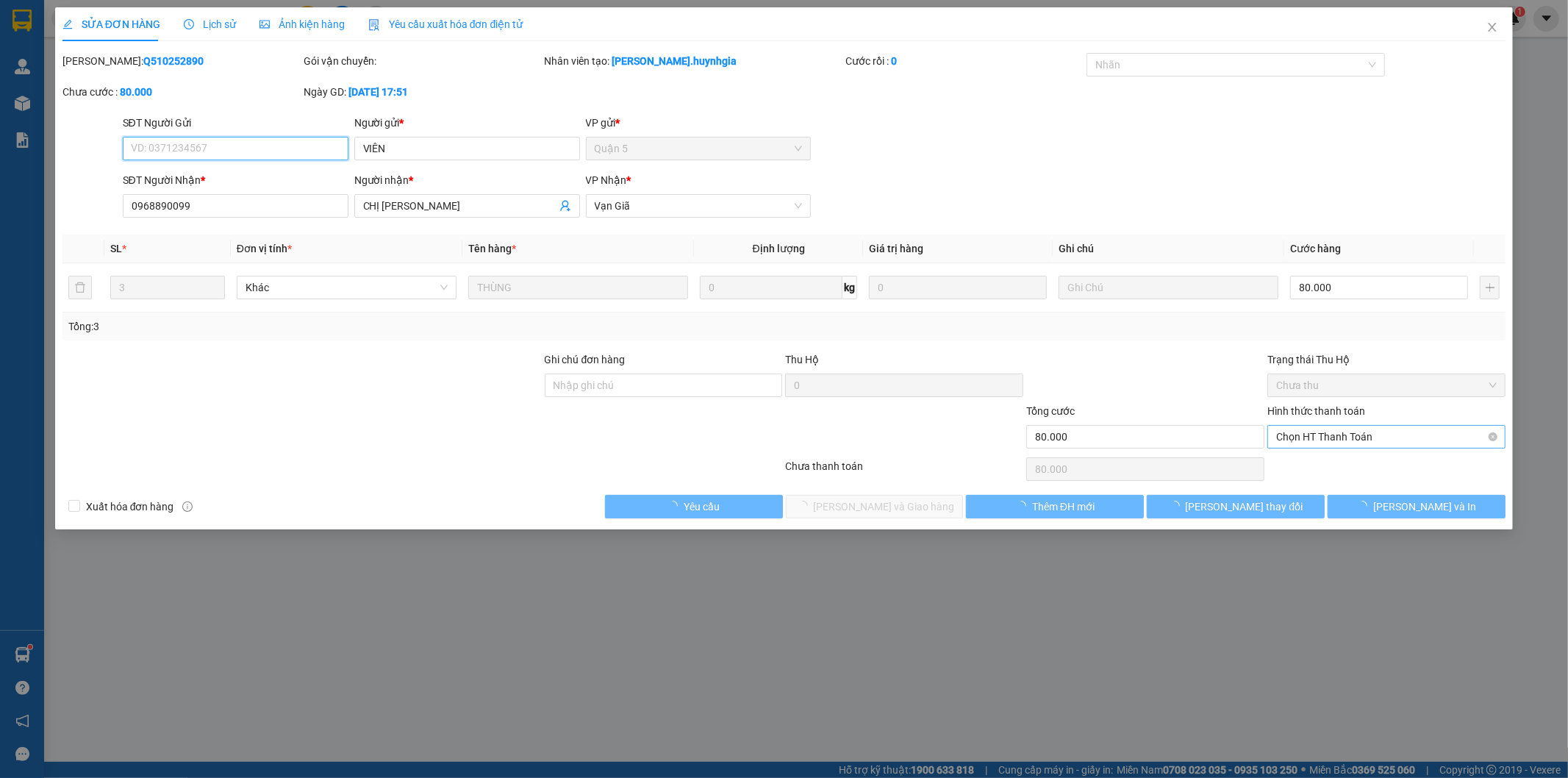
click at [1282, 435] on span "Chọn HT Thanh Toán" at bounding box center [1386, 437] width 221 height 22
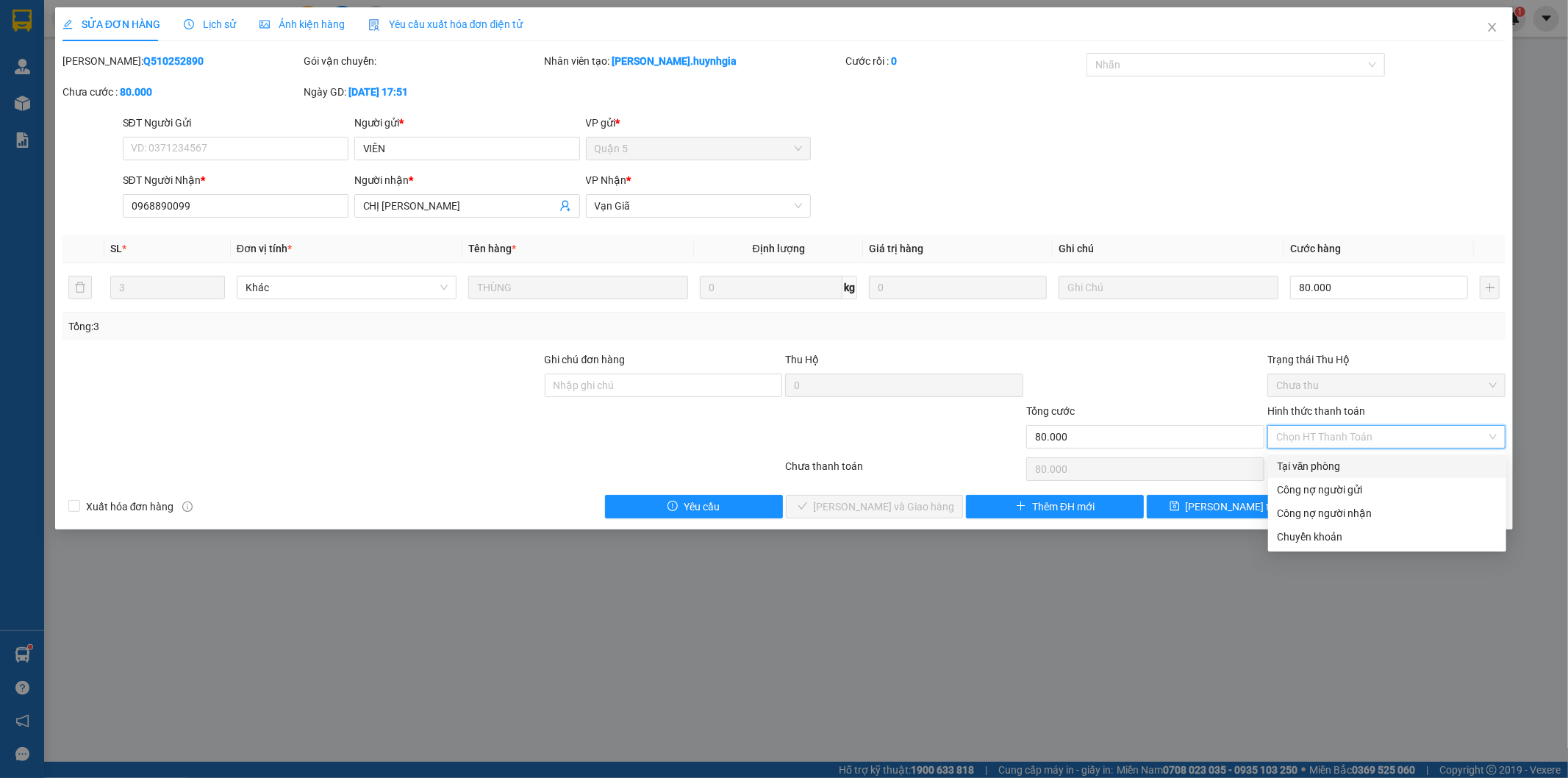
click at [1280, 464] on div "Tại văn phòng" at bounding box center [1387, 467] width 221 height 16
type input "0"
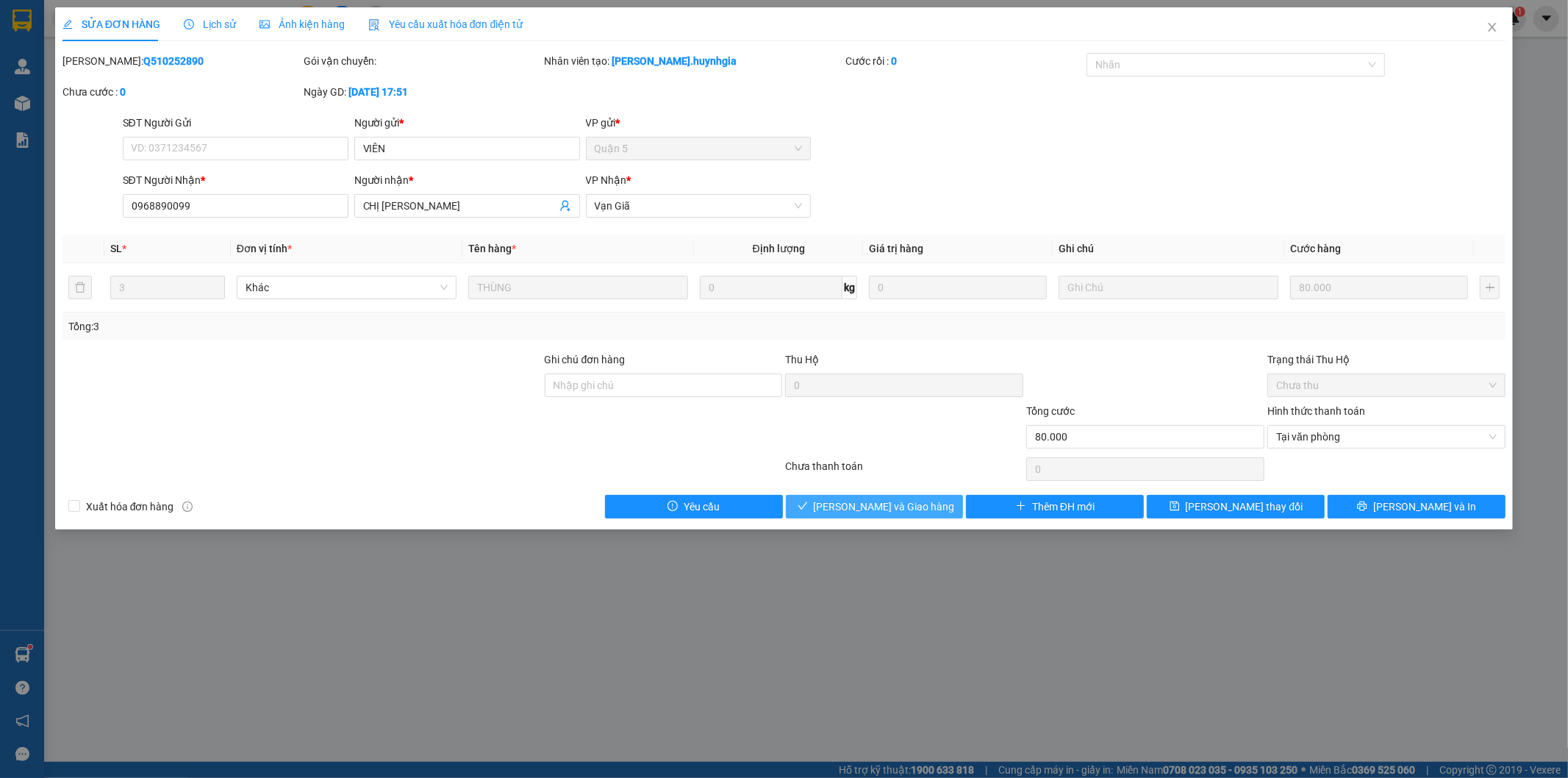
click at [926, 501] on button "[PERSON_NAME] và Giao hàng" at bounding box center [874, 507] width 178 height 24
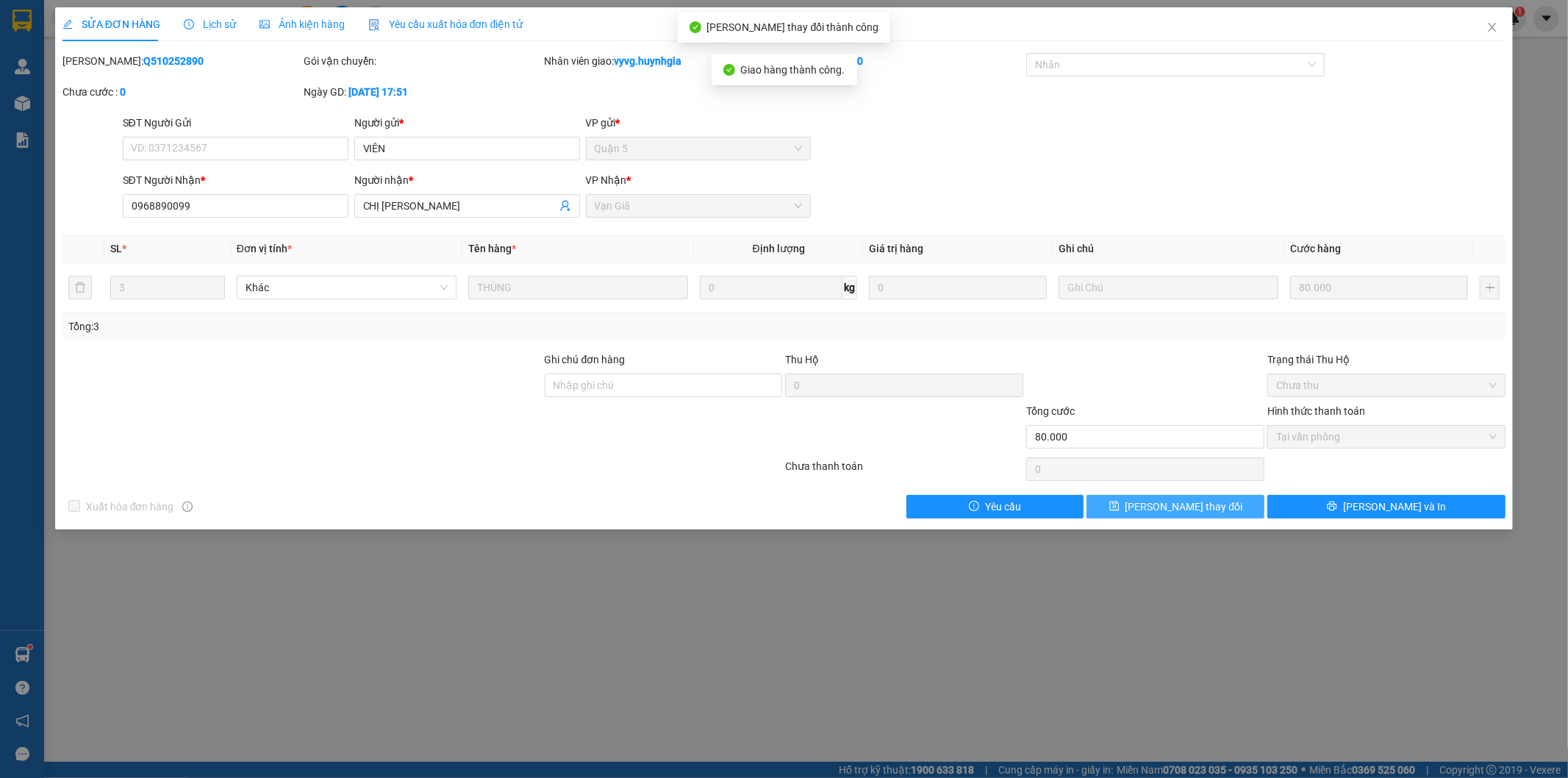
click at [1201, 510] on span "[PERSON_NAME] thay đổi" at bounding box center [1184, 507] width 117 height 16
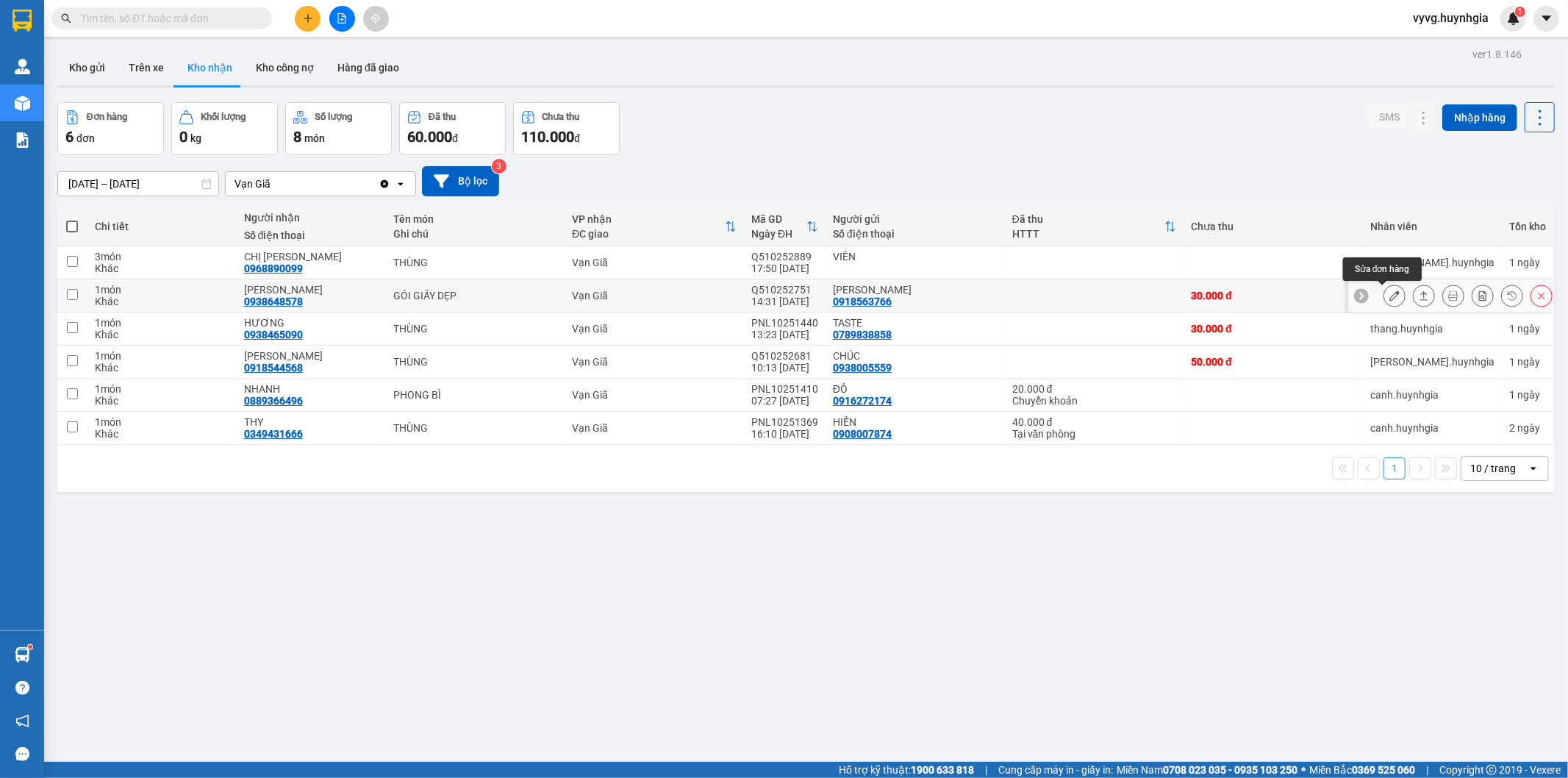
click at [1389, 295] on icon at bounding box center [1395, 296] width 10 height 10
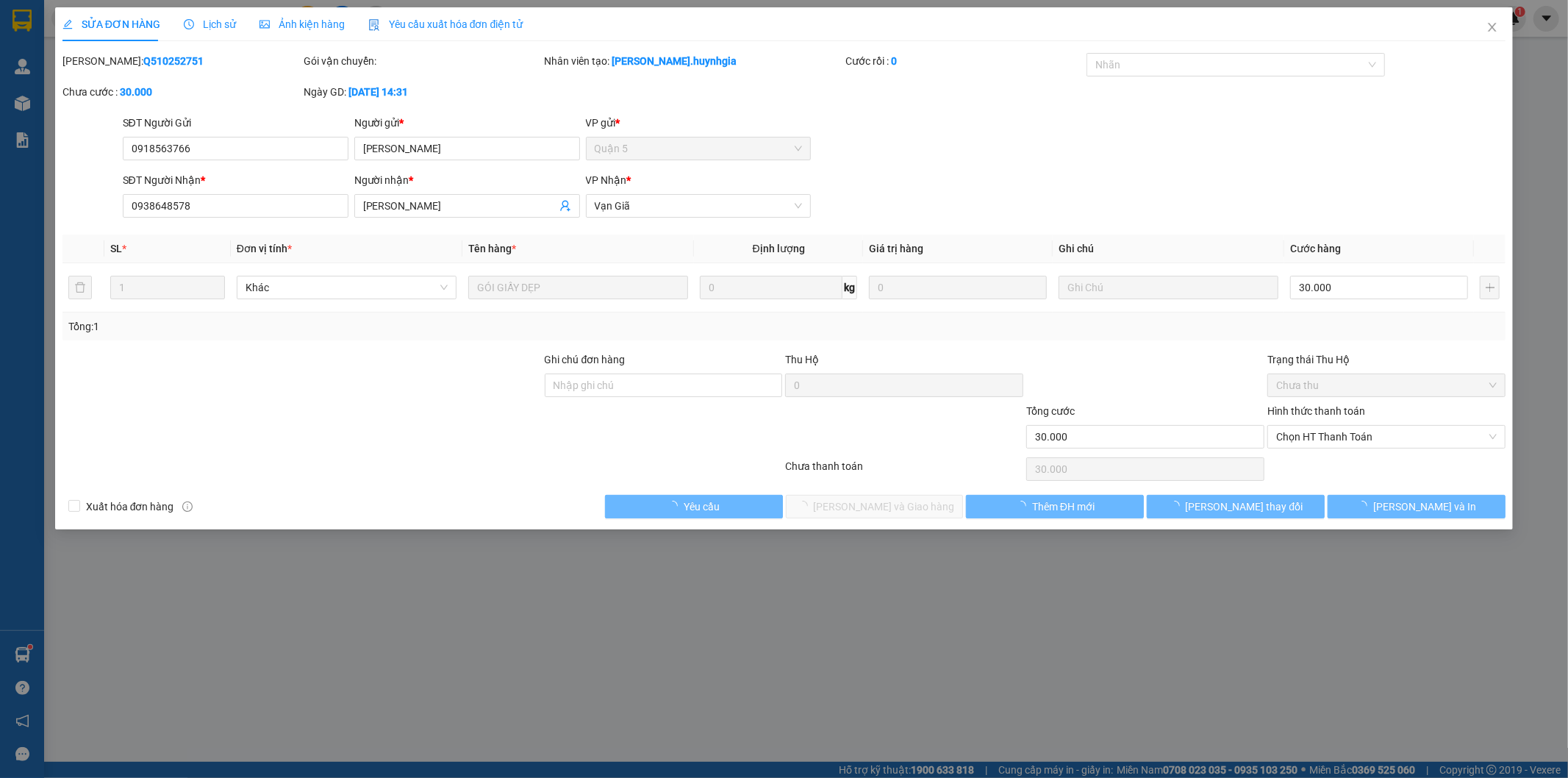
type input "0918563766"
type input "[PERSON_NAME]"
type input "0938648578"
type input "[PERSON_NAME]"
type input "30.000"
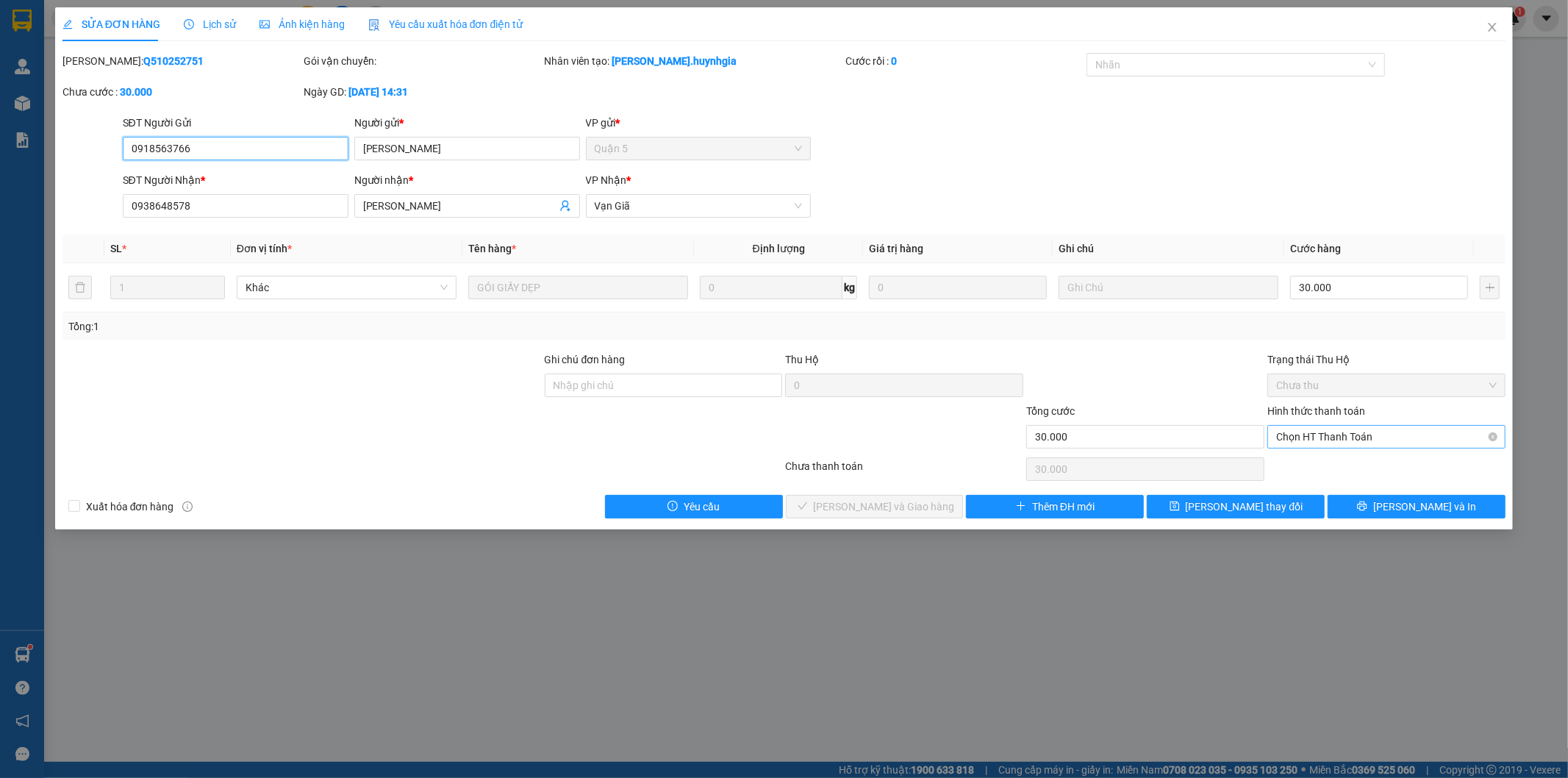
click at [1277, 438] on span "Chọn HT Thanh Toán" at bounding box center [1386, 437] width 221 height 22
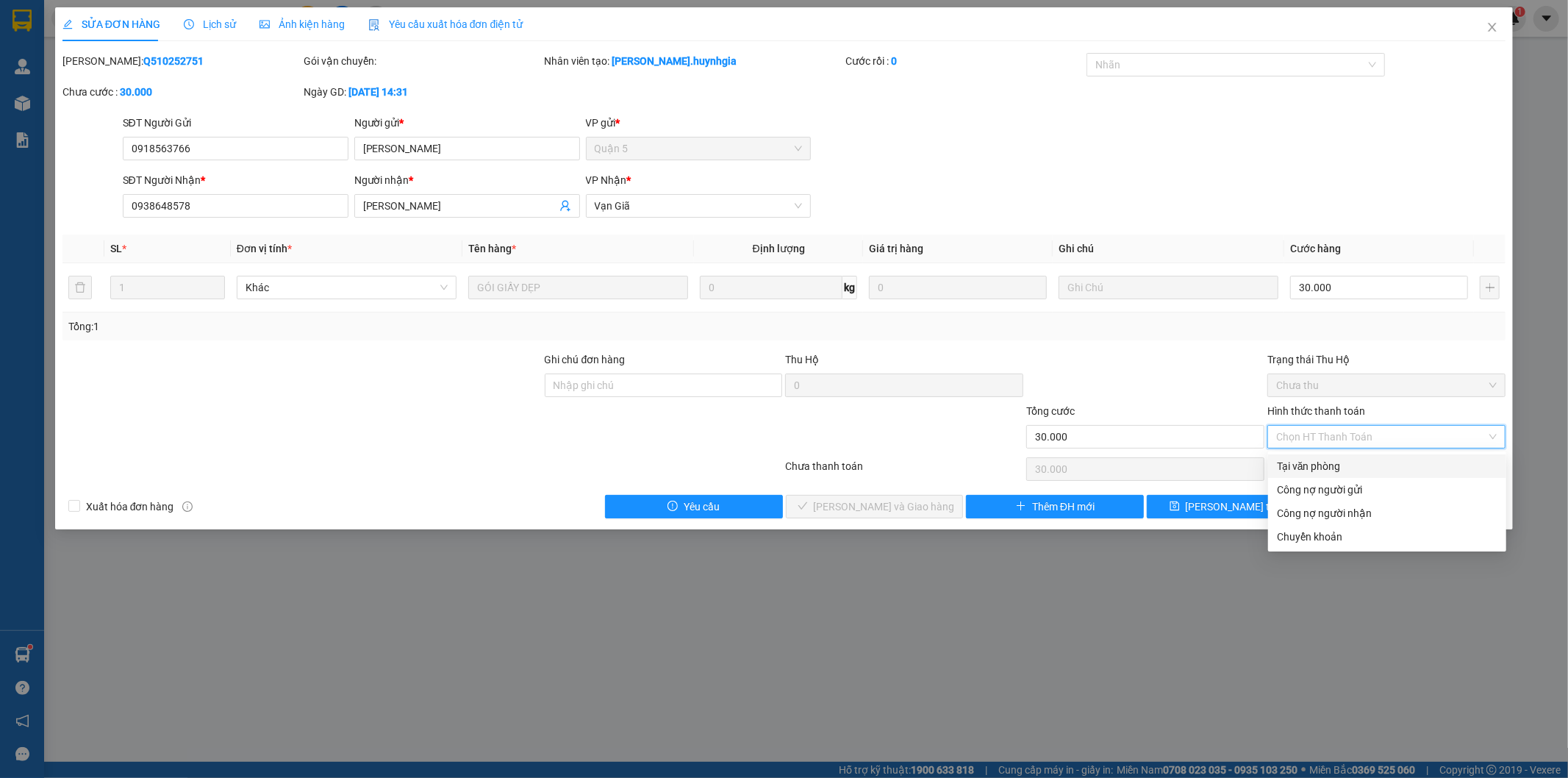
click at [1305, 460] on div "Tại văn phòng" at bounding box center [1387, 467] width 221 height 16
type input "0"
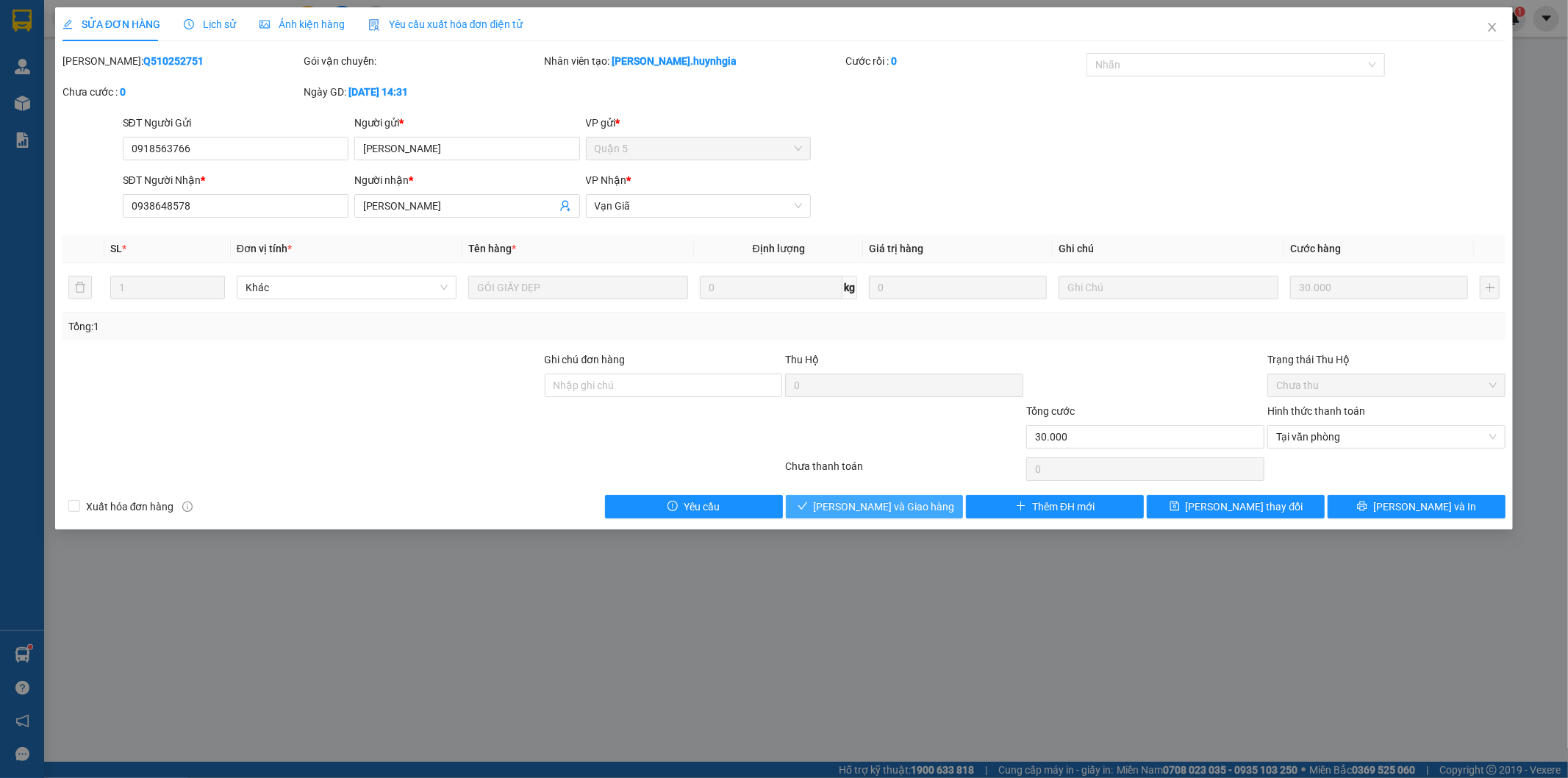
click at [911, 500] on span "[PERSON_NAME] và Giao hàng" at bounding box center [884, 507] width 141 height 16
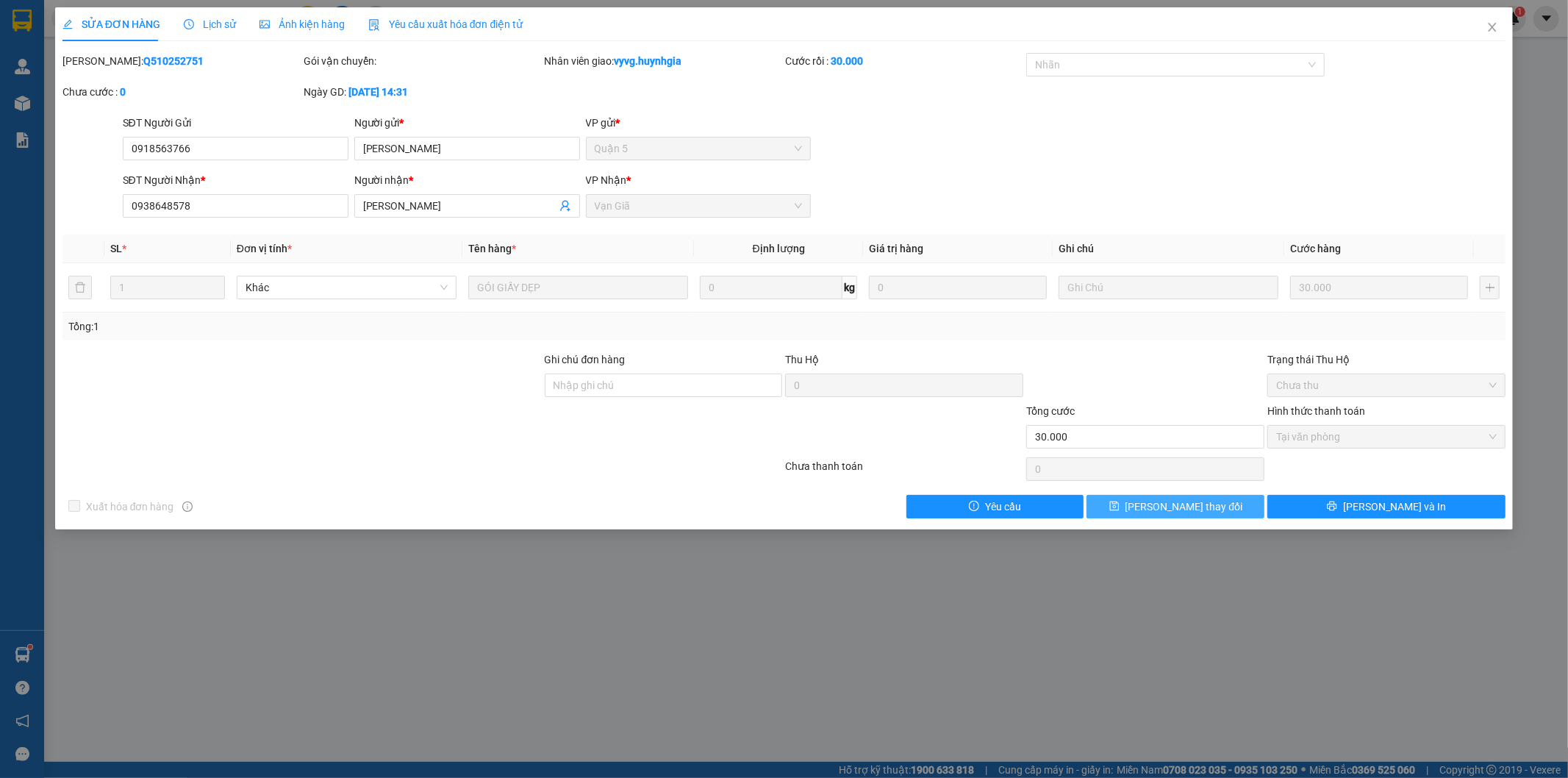
click at [1192, 507] on span "[PERSON_NAME] thay đổi" at bounding box center [1184, 507] width 117 height 16
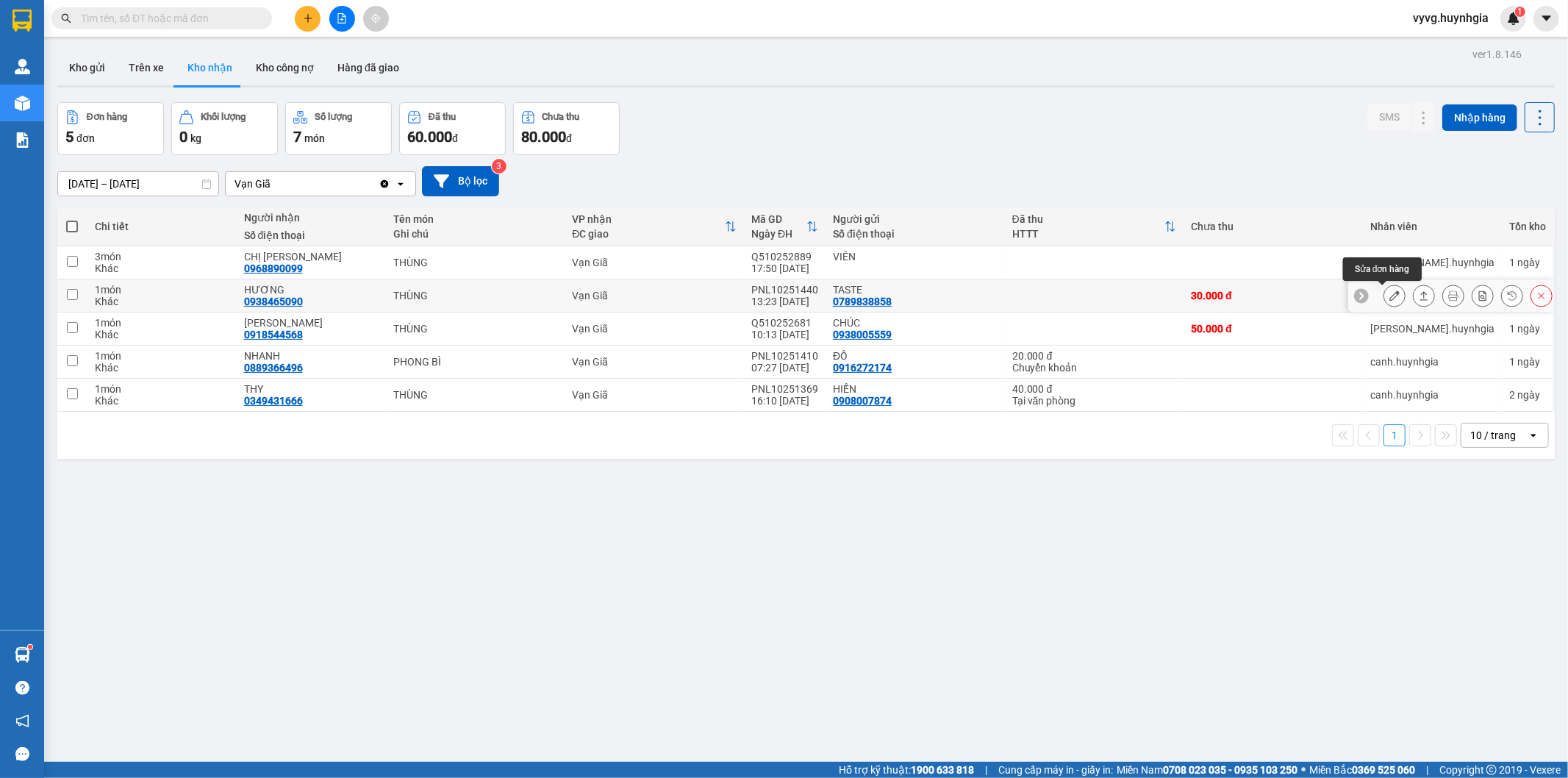
click at [1389, 291] on icon at bounding box center [1395, 296] width 10 height 10
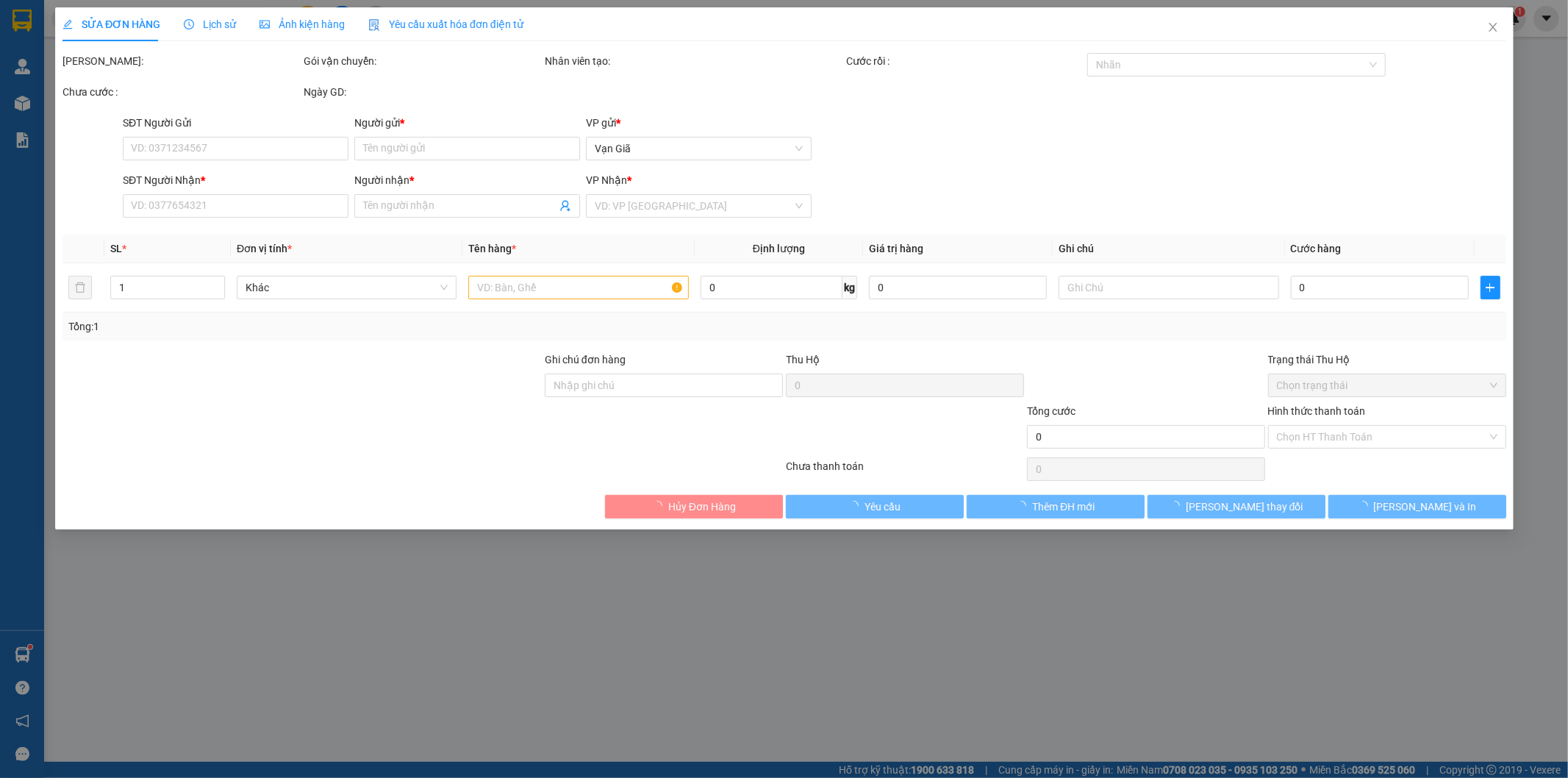
type input "0789838858"
type input "TASTE"
type input "0938465090"
type input "HƯƠNG"
type input "30.000"
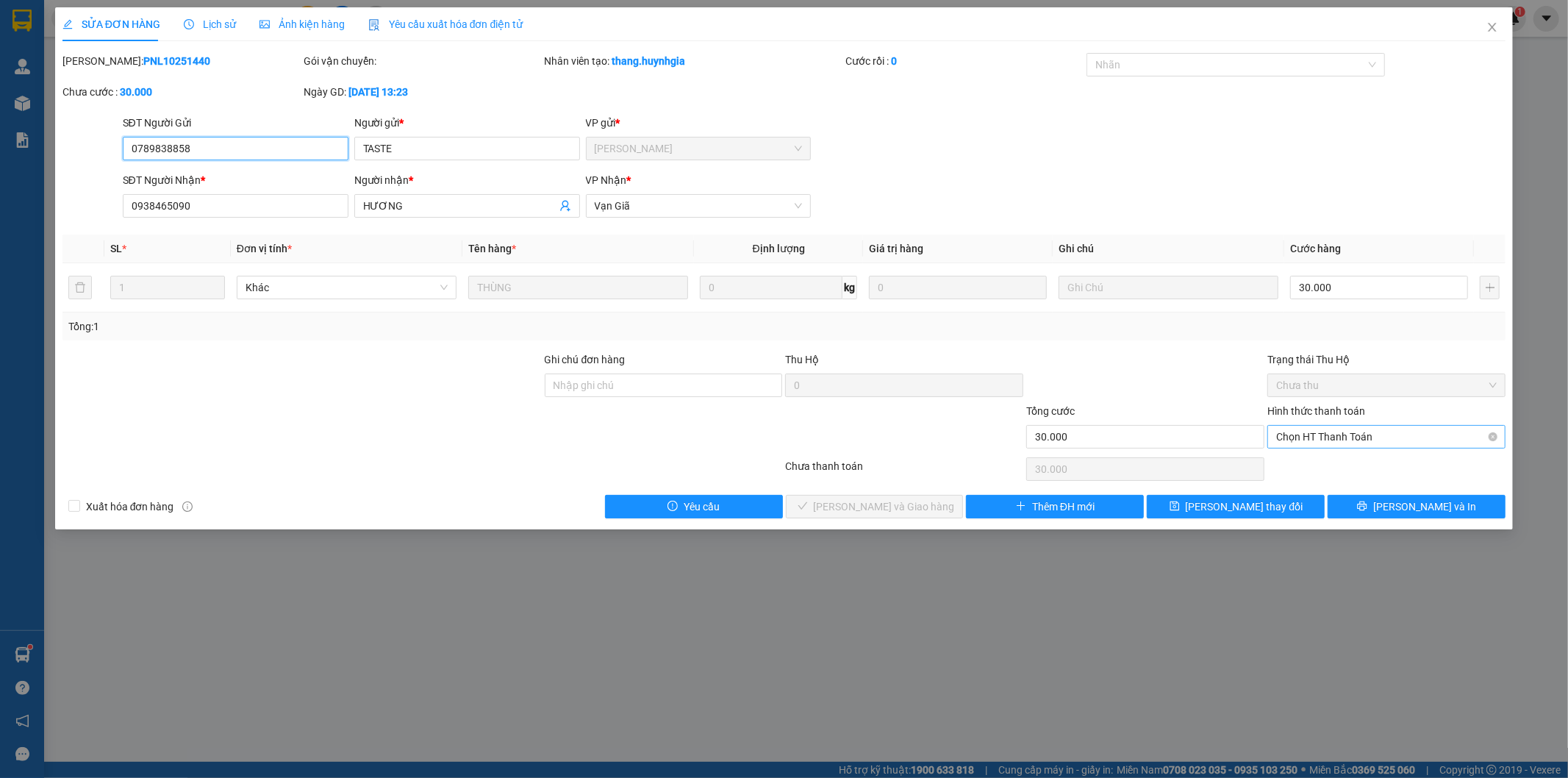
click at [1336, 434] on span "Chọn HT Thanh Toán" at bounding box center [1386, 437] width 221 height 22
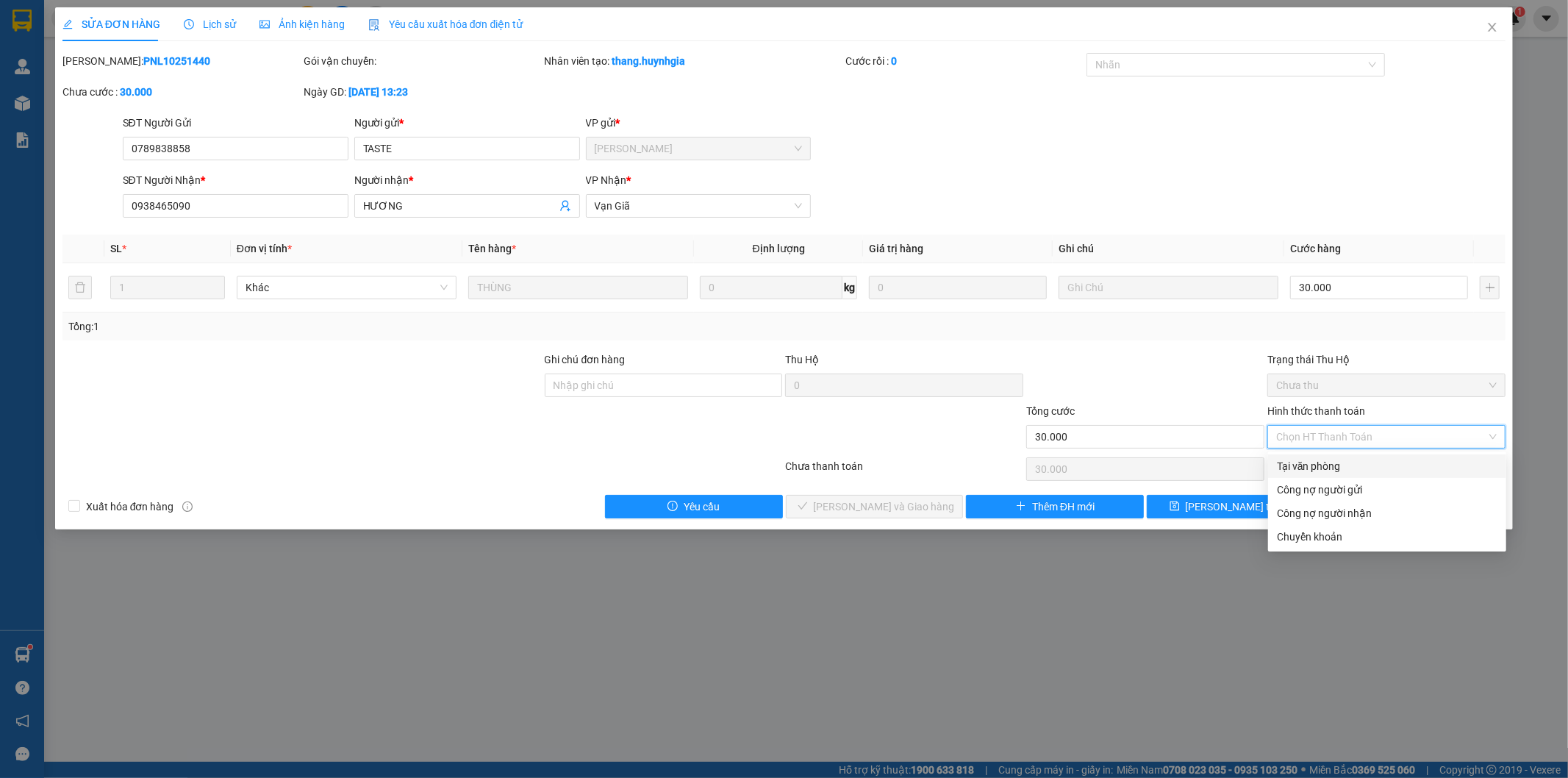
click at [1333, 467] on div "Tại văn phòng" at bounding box center [1387, 467] width 221 height 16
type input "0"
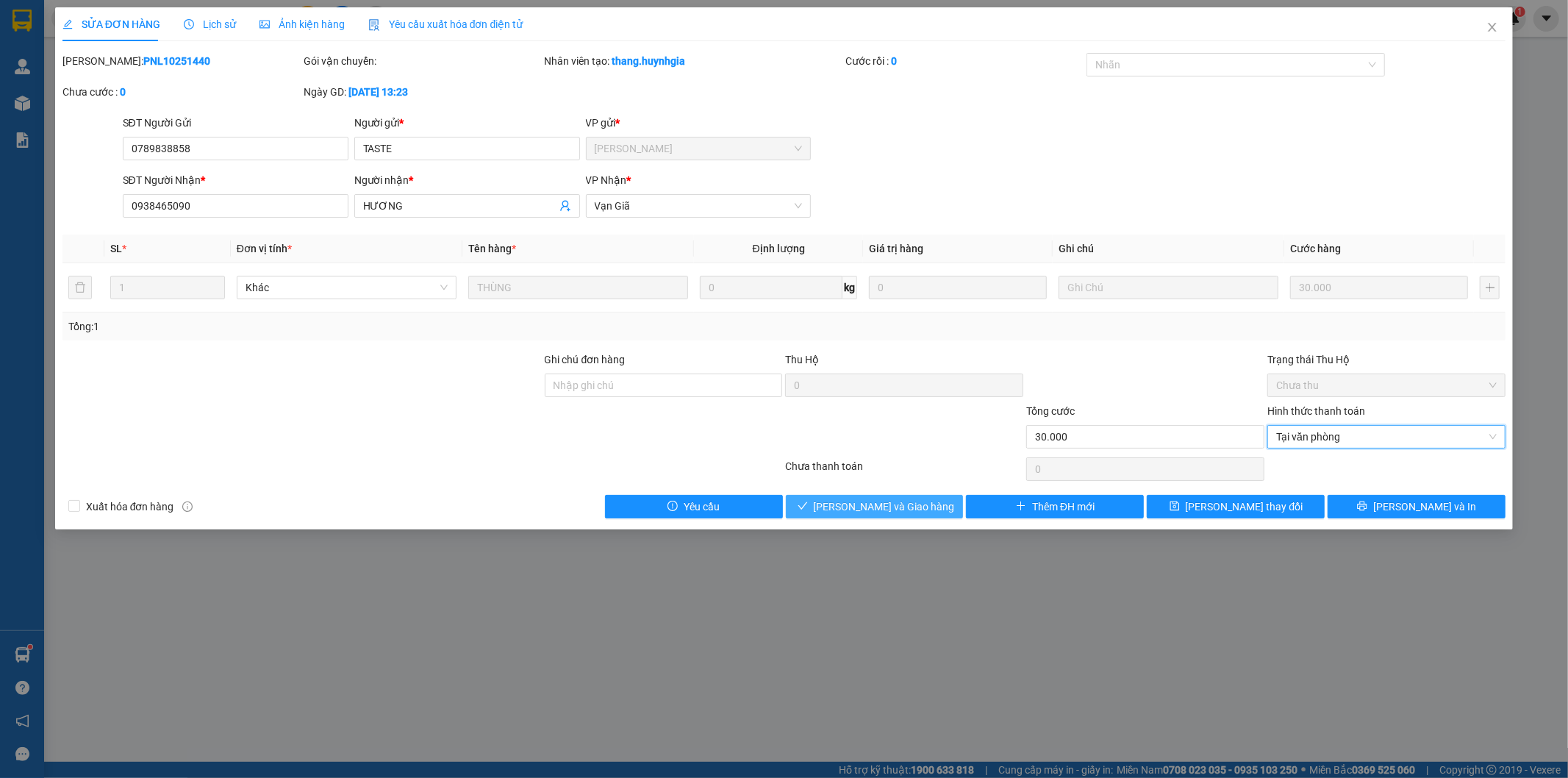
click at [908, 502] on span "[PERSON_NAME] và Giao hàng" at bounding box center [884, 507] width 141 height 16
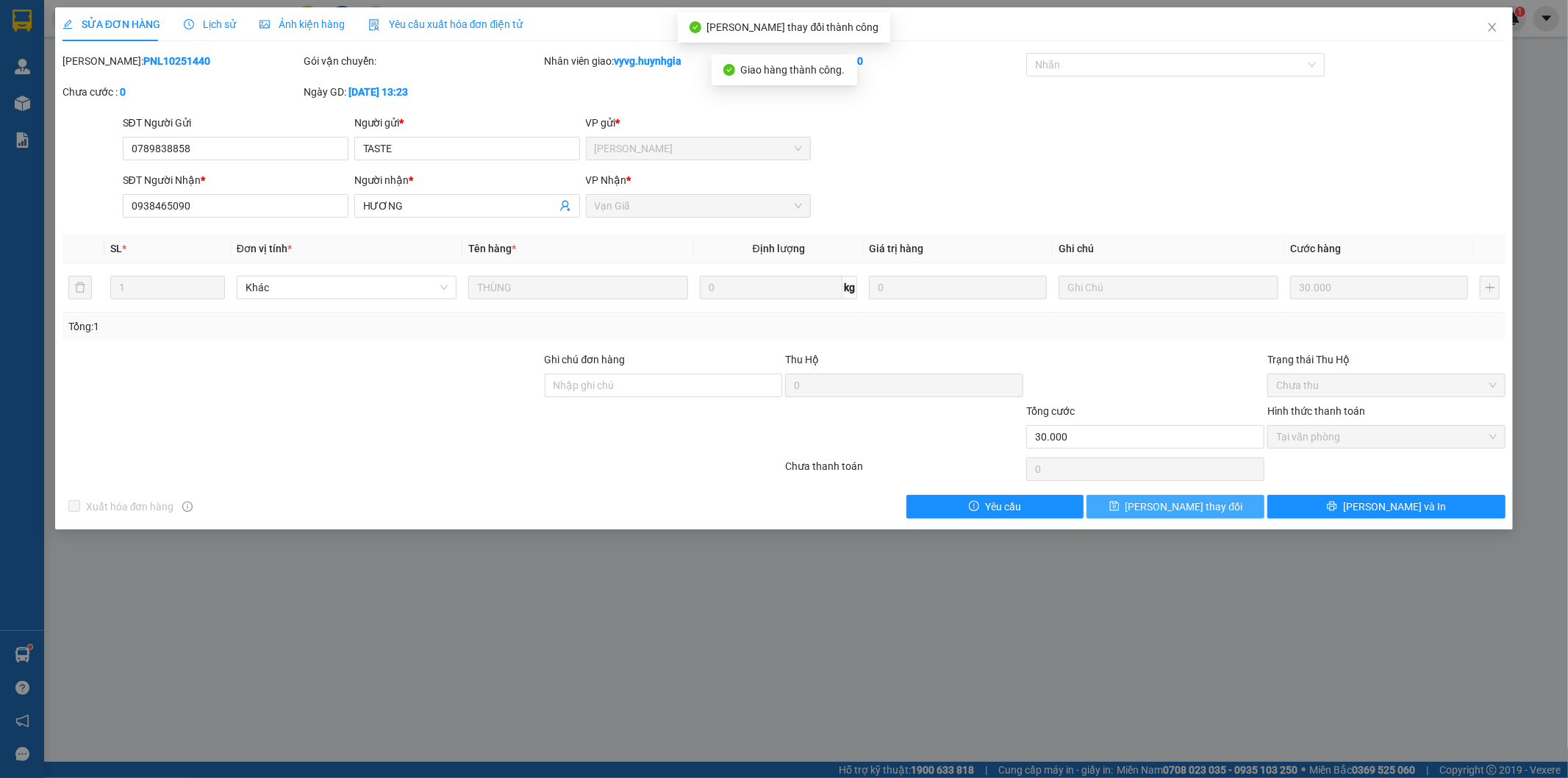
click at [1192, 503] on span "[PERSON_NAME] thay đổi" at bounding box center [1184, 507] width 117 height 16
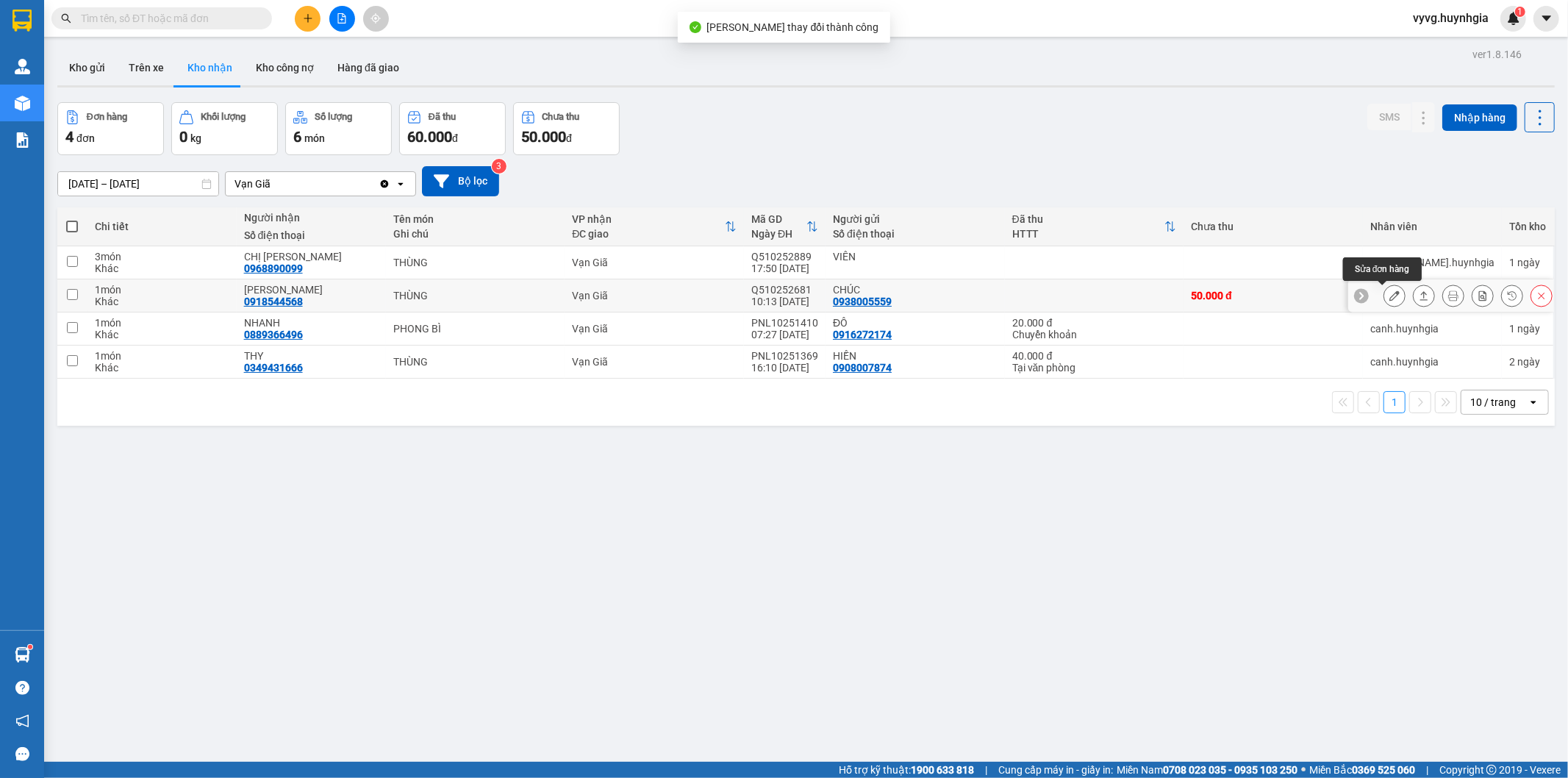
click at [1389, 291] on icon at bounding box center [1395, 296] width 10 height 10
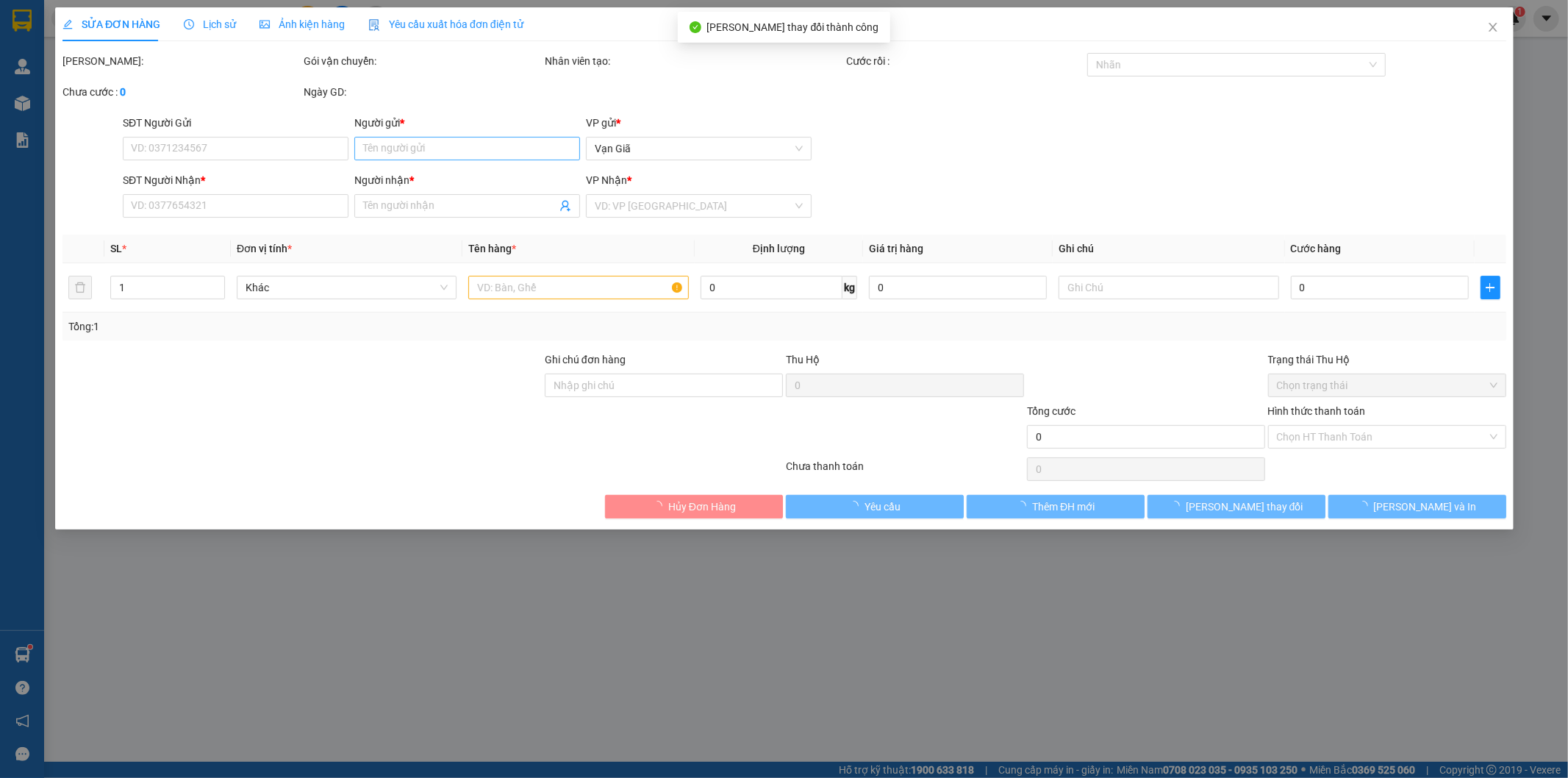
type input "0938005559"
type input "CHÚC"
type input "0918544568"
type input "[PERSON_NAME]"
type input "50.000"
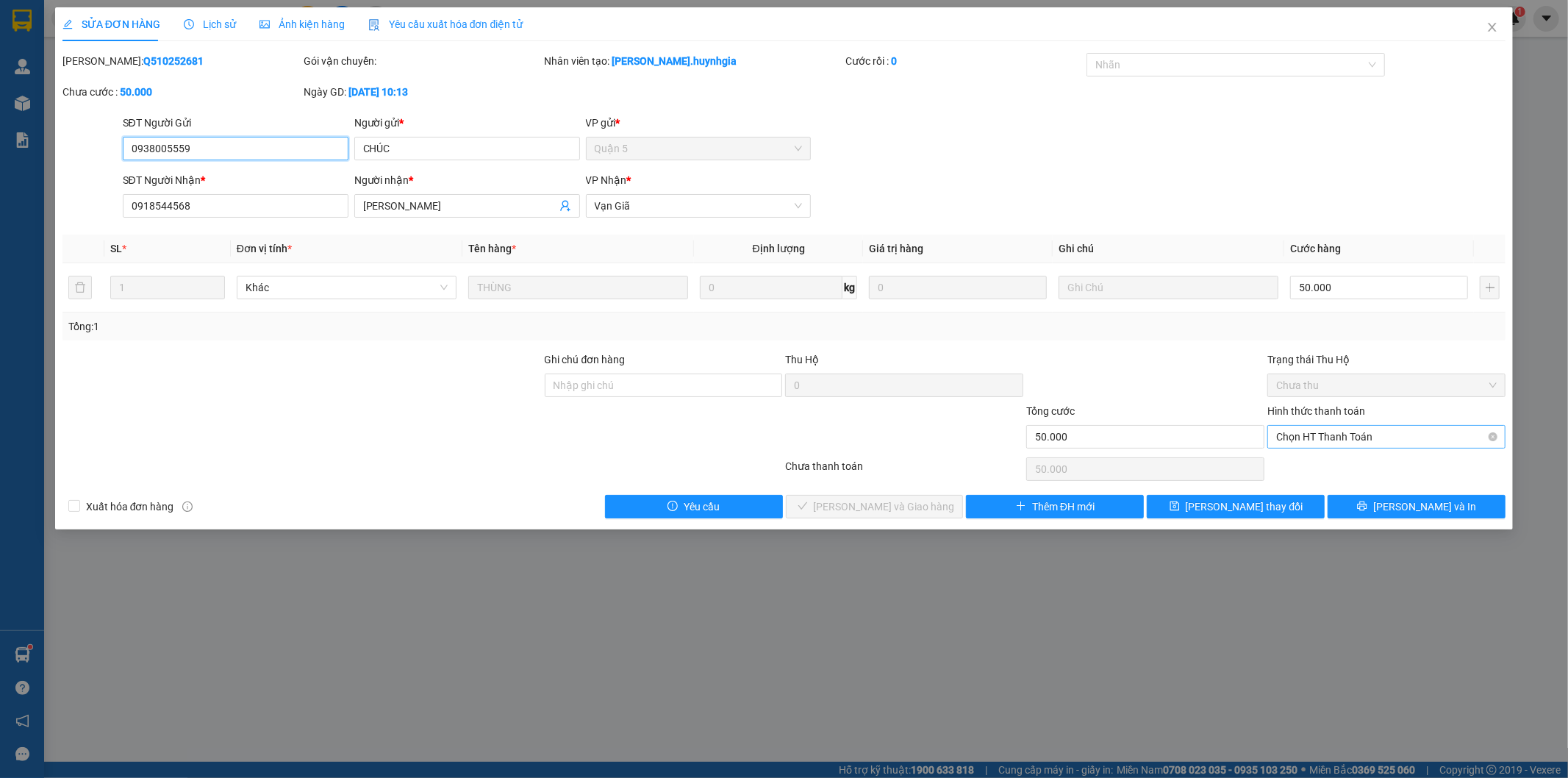
click at [1299, 437] on span "Chọn HT Thanh Toán" at bounding box center [1386, 437] width 221 height 22
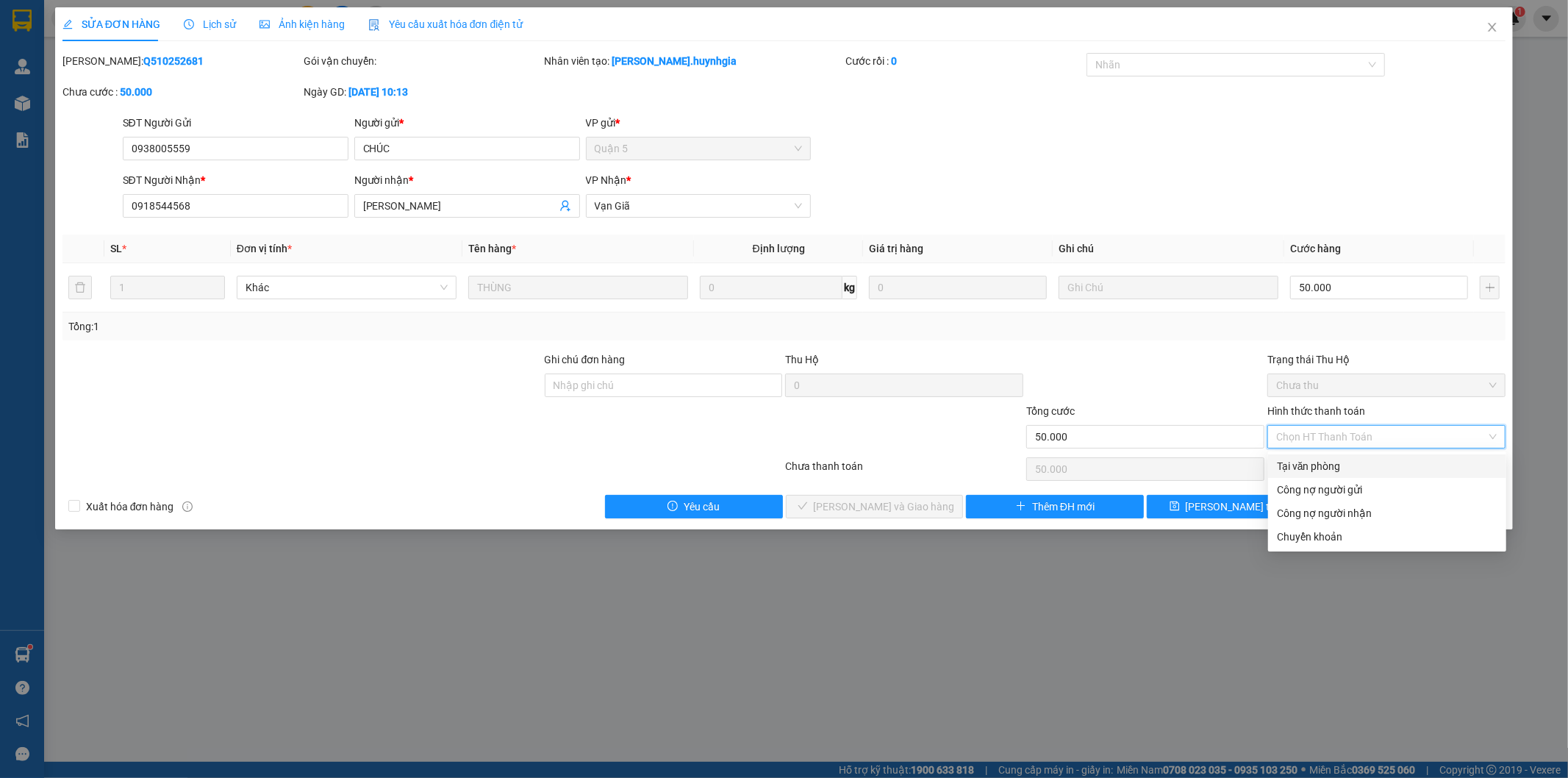
click at [1293, 464] on div "Tại văn phòng" at bounding box center [1387, 467] width 221 height 16
type input "0"
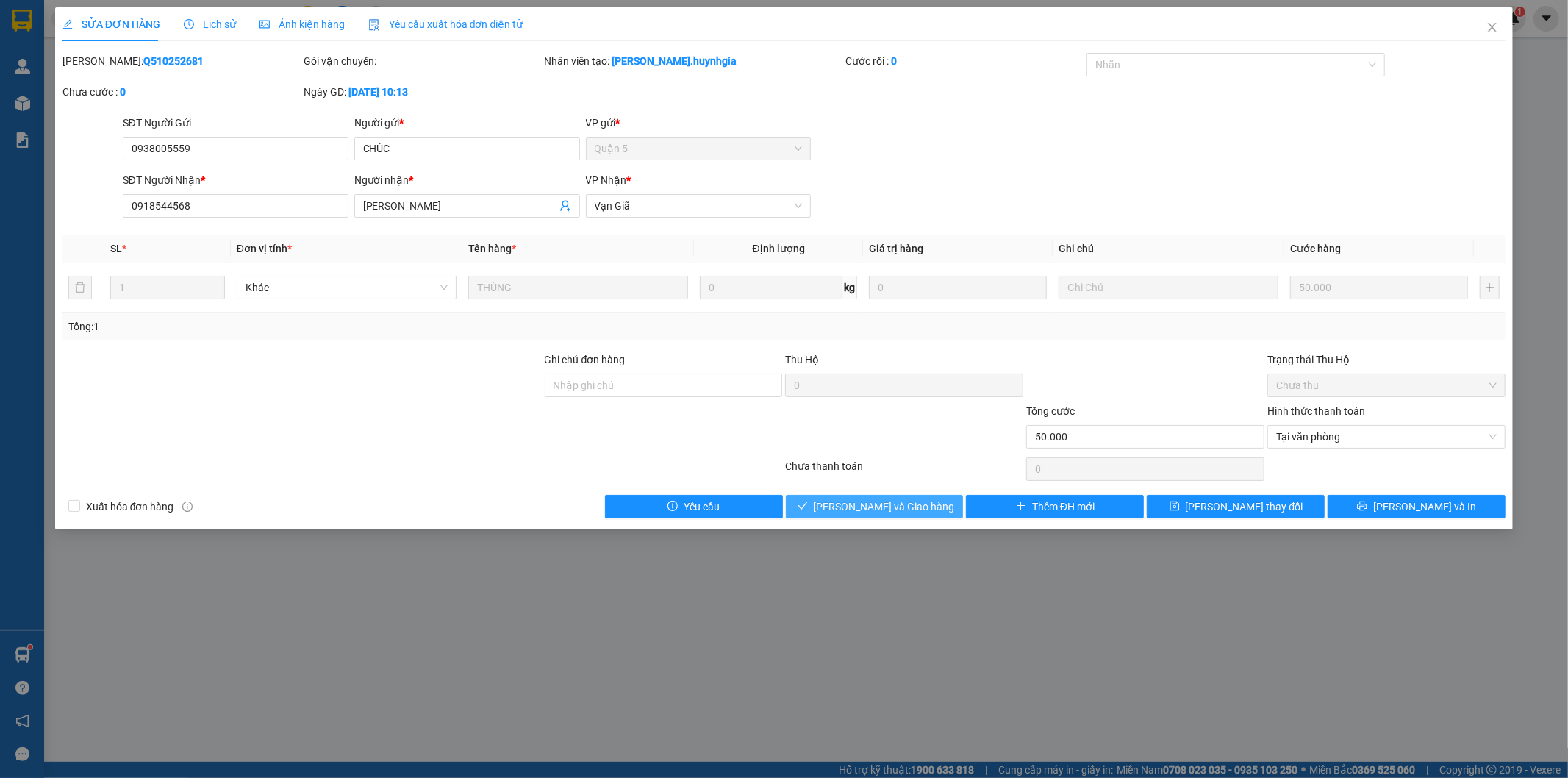
click at [887, 503] on span "[PERSON_NAME] và Giao hàng" at bounding box center [884, 507] width 141 height 16
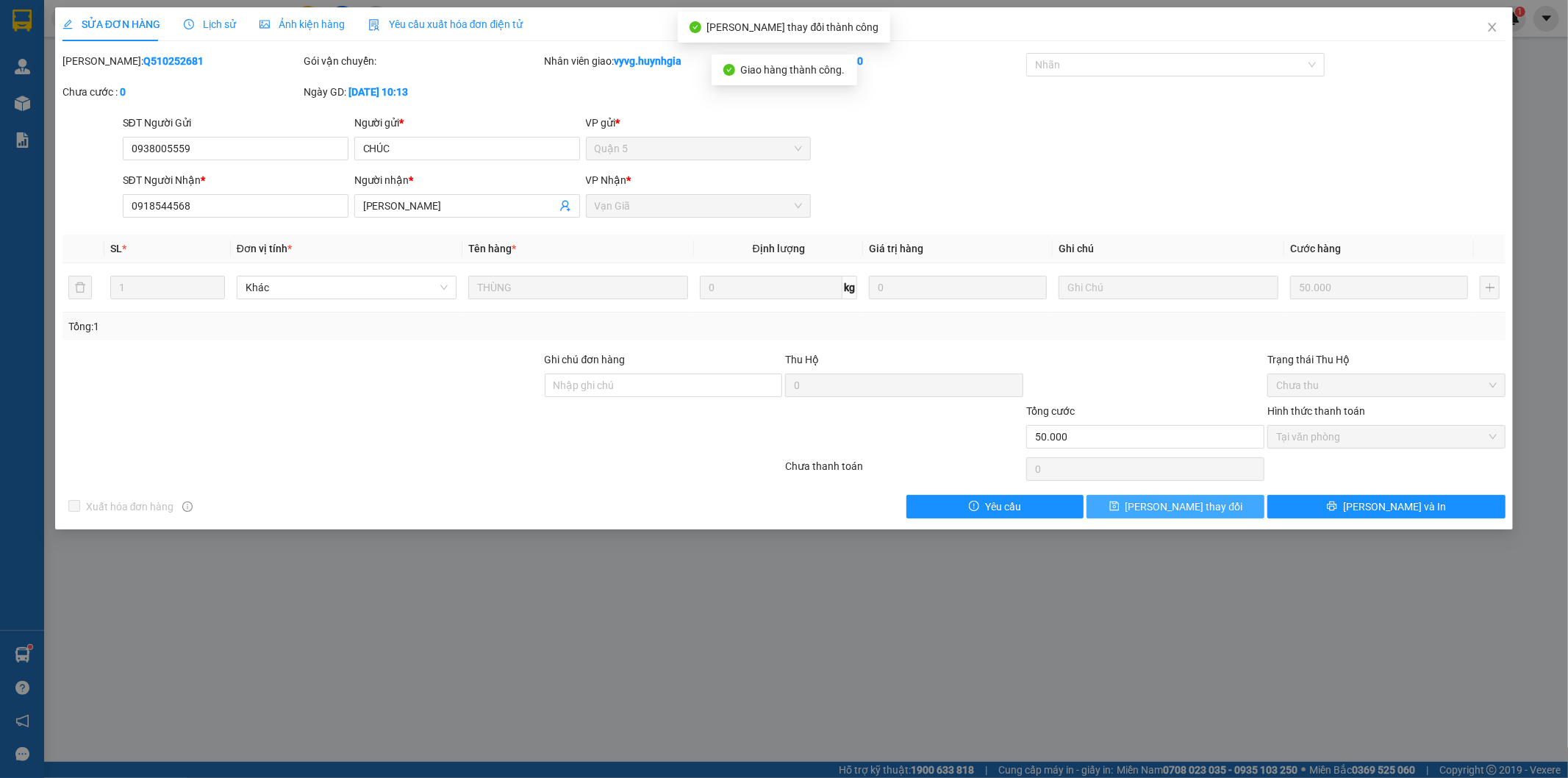
click at [1194, 503] on span "[PERSON_NAME] thay đổi" at bounding box center [1184, 507] width 117 height 16
